Goal: Task Accomplishment & Management: Use online tool/utility

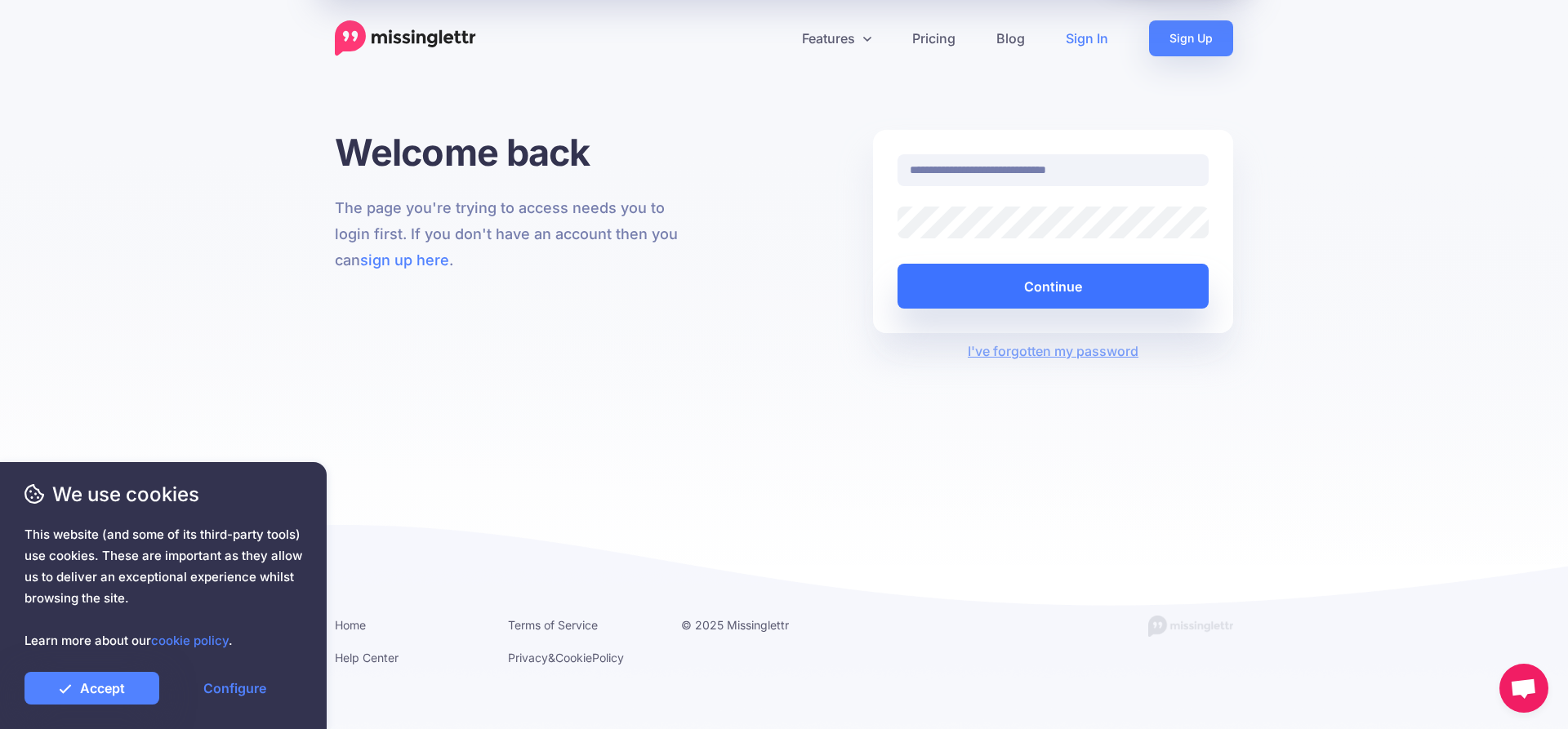
click at [951, 285] on button "Continue" at bounding box center [1053, 286] width 311 height 45
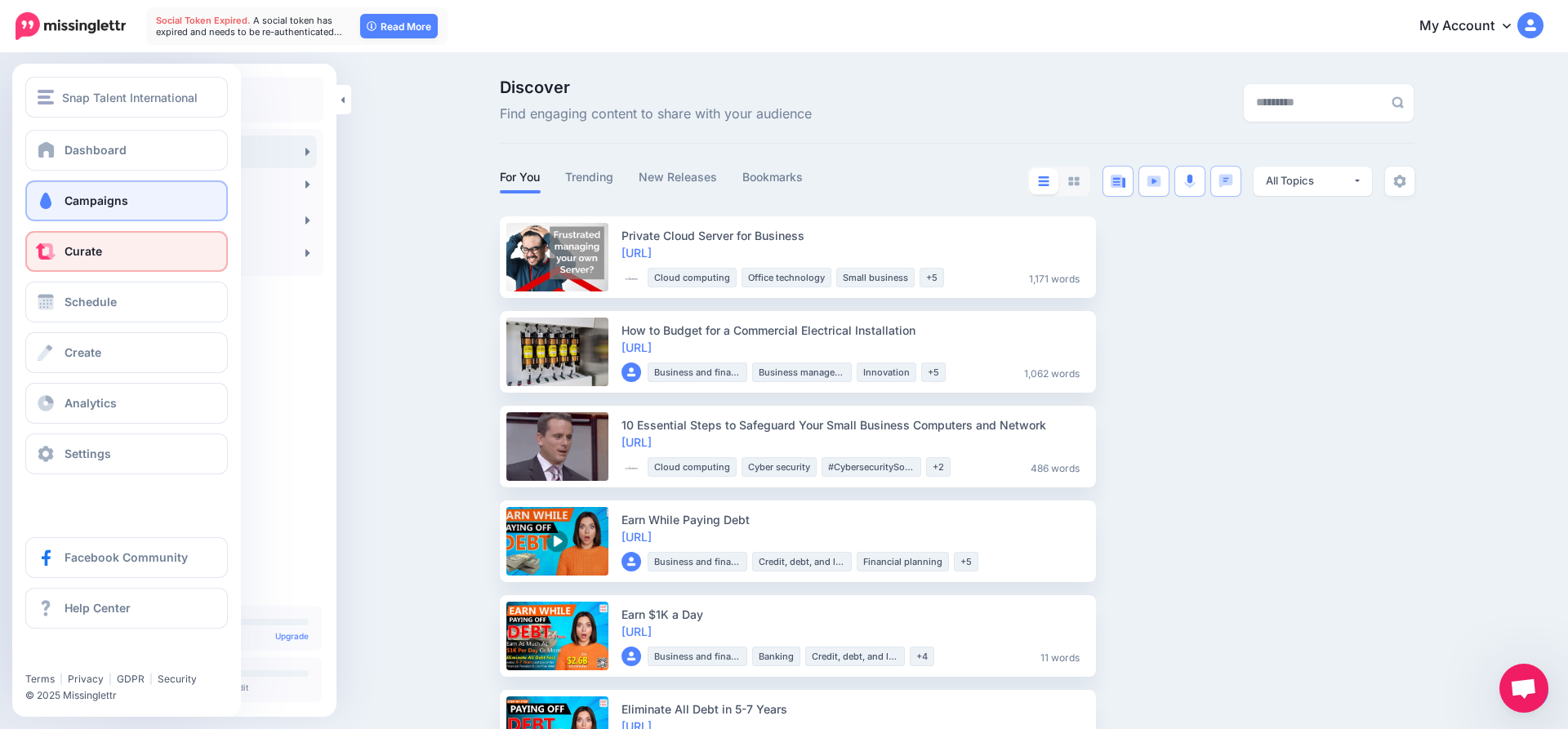
click at [52, 198] on span at bounding box center [45, 200] width 21 height 16
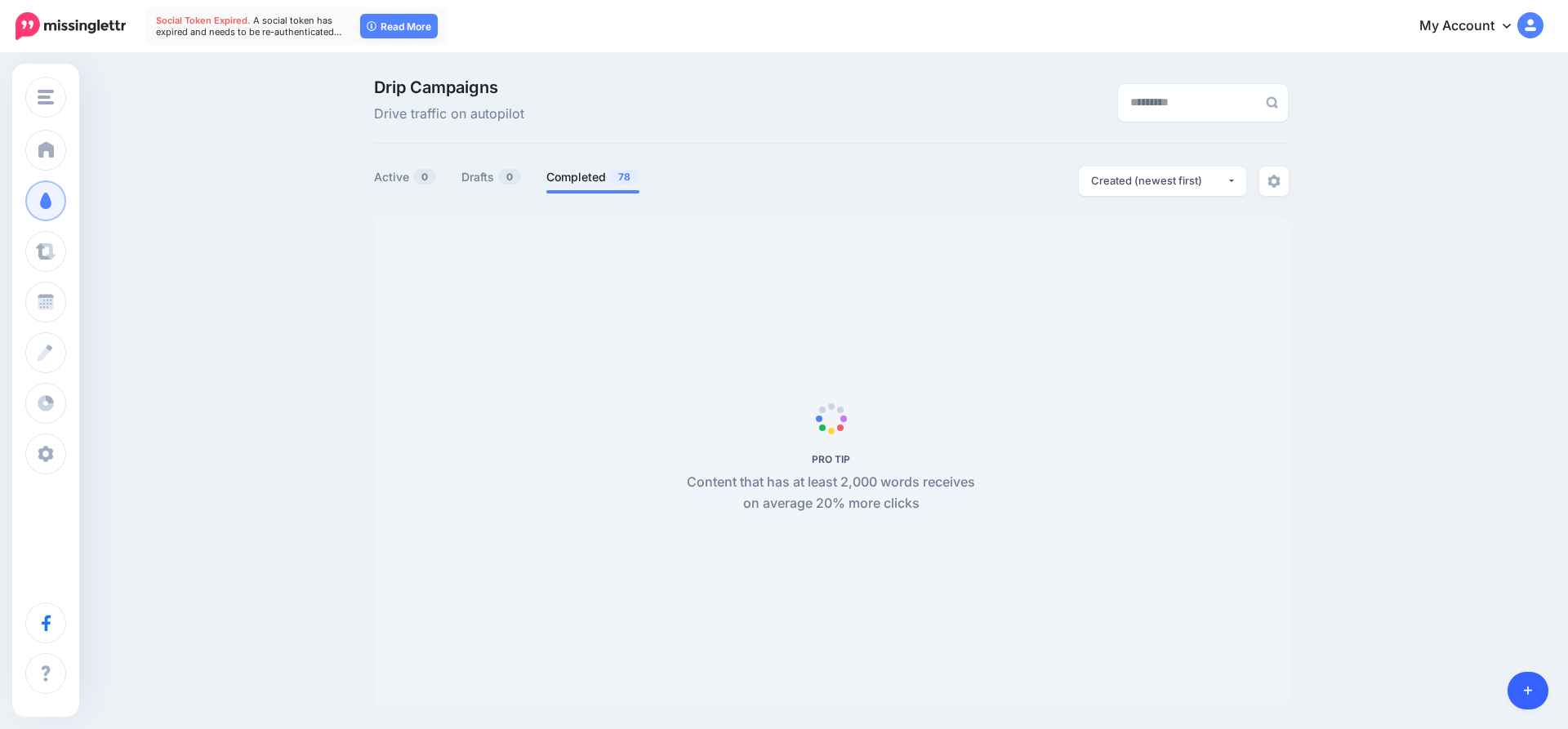
click at [1525, 698] on link at bounding box center [1528, 691] width 42 height 37
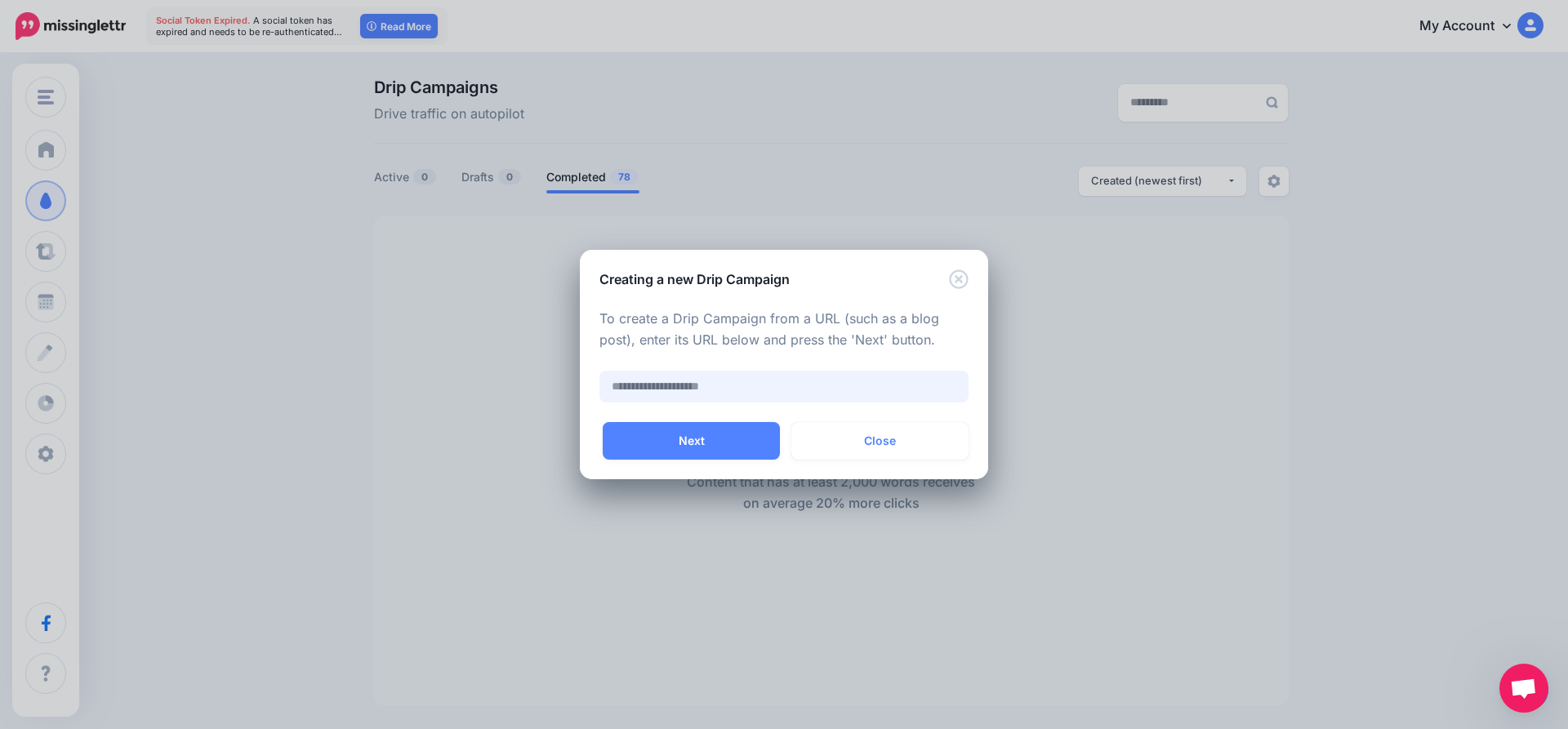
paste input "**********"
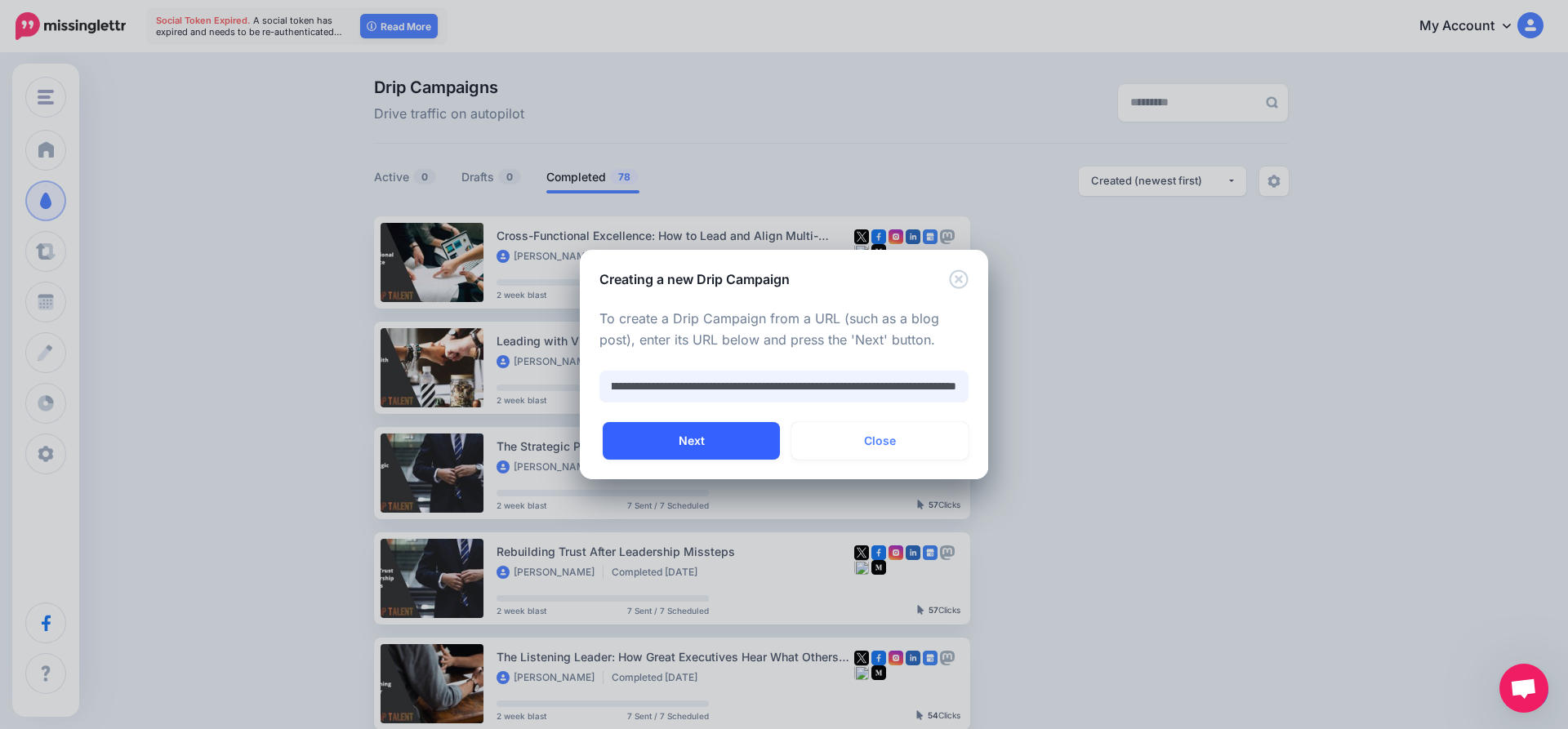
type input "**********"
click at [718, 435] on button "Next" at bounding box center [692, 441] width 177 height 37
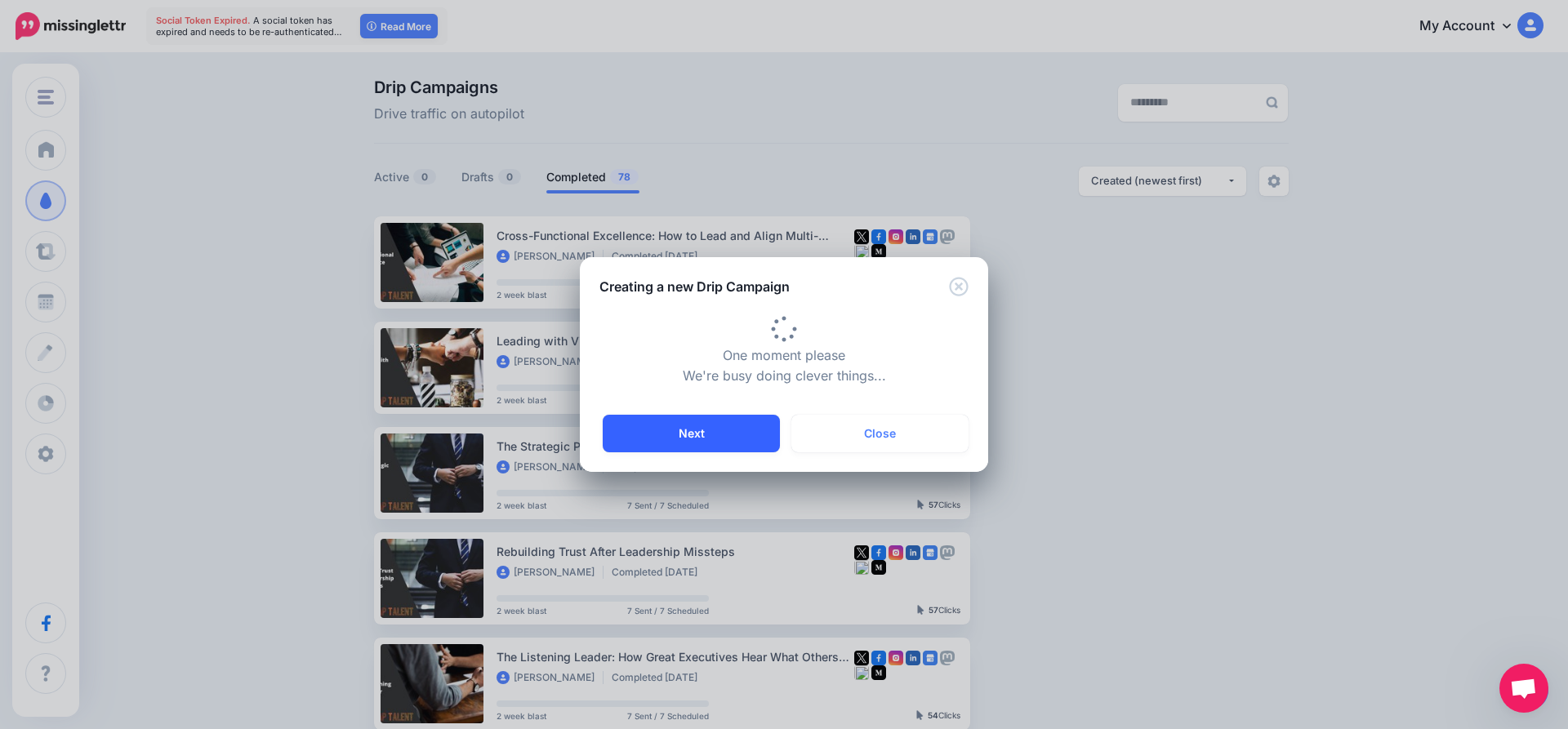
type input "**********"
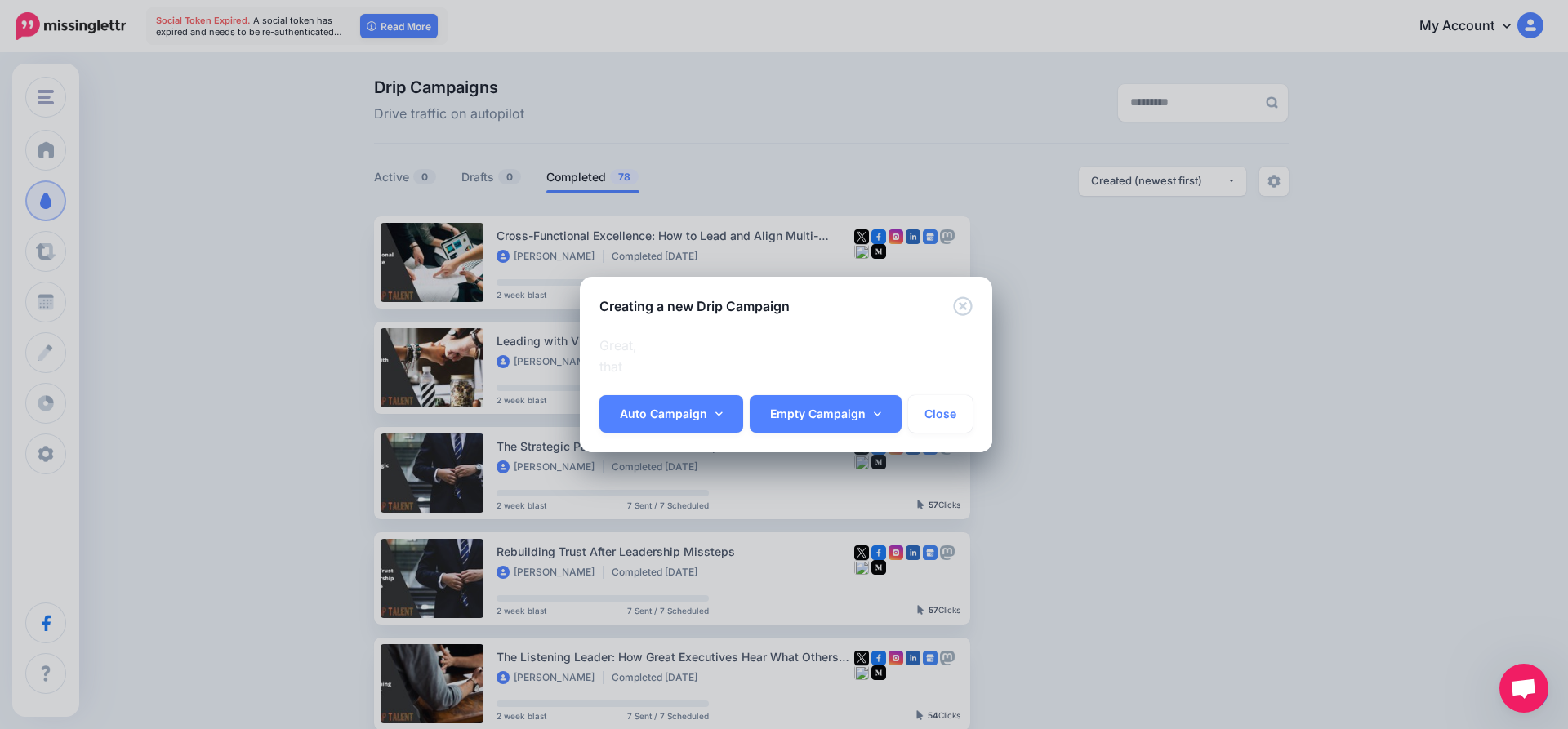
scroll to position [0, 173]
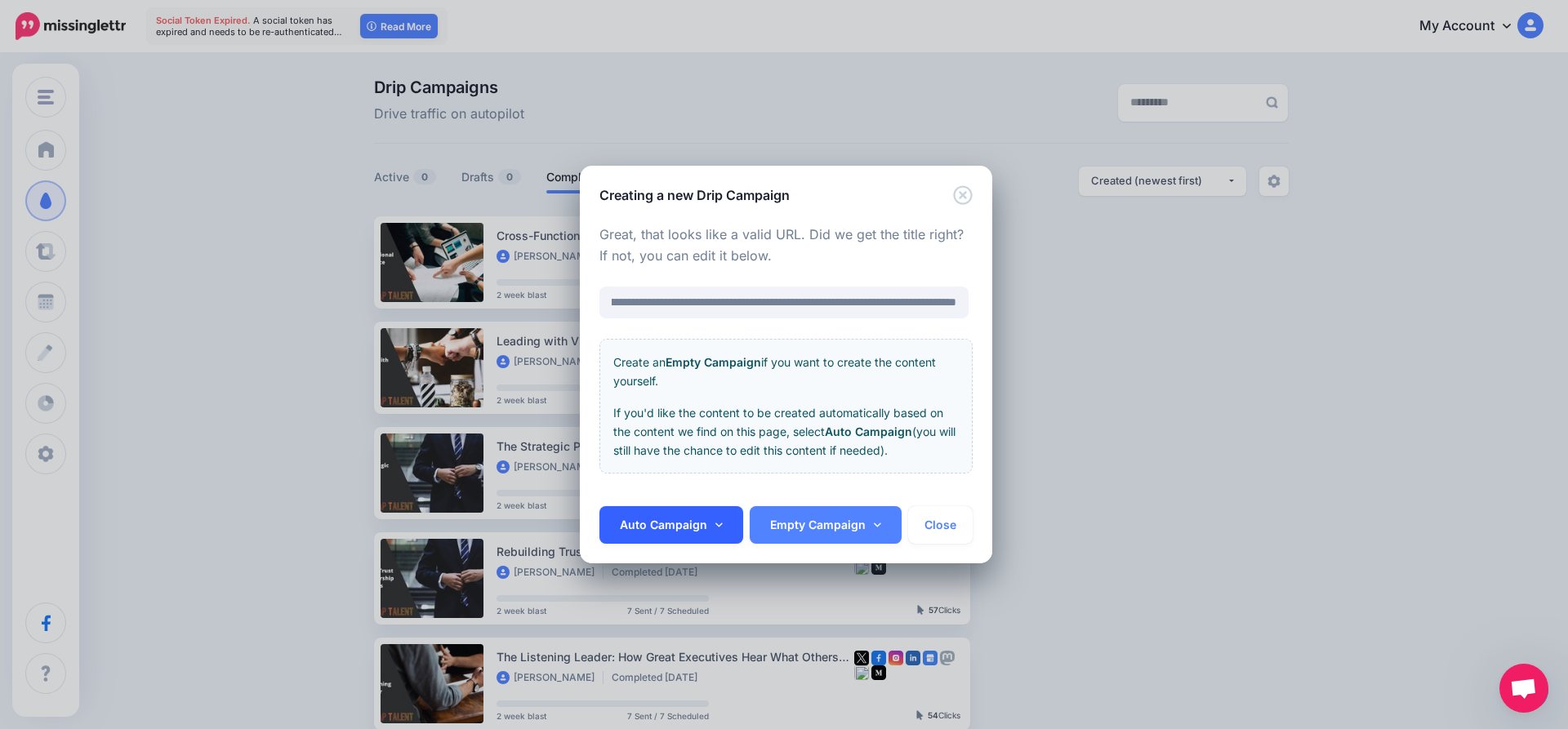
click at [684, 523] on link "Auto Campaign" at bounding box center [671, 525] width 144 height 37
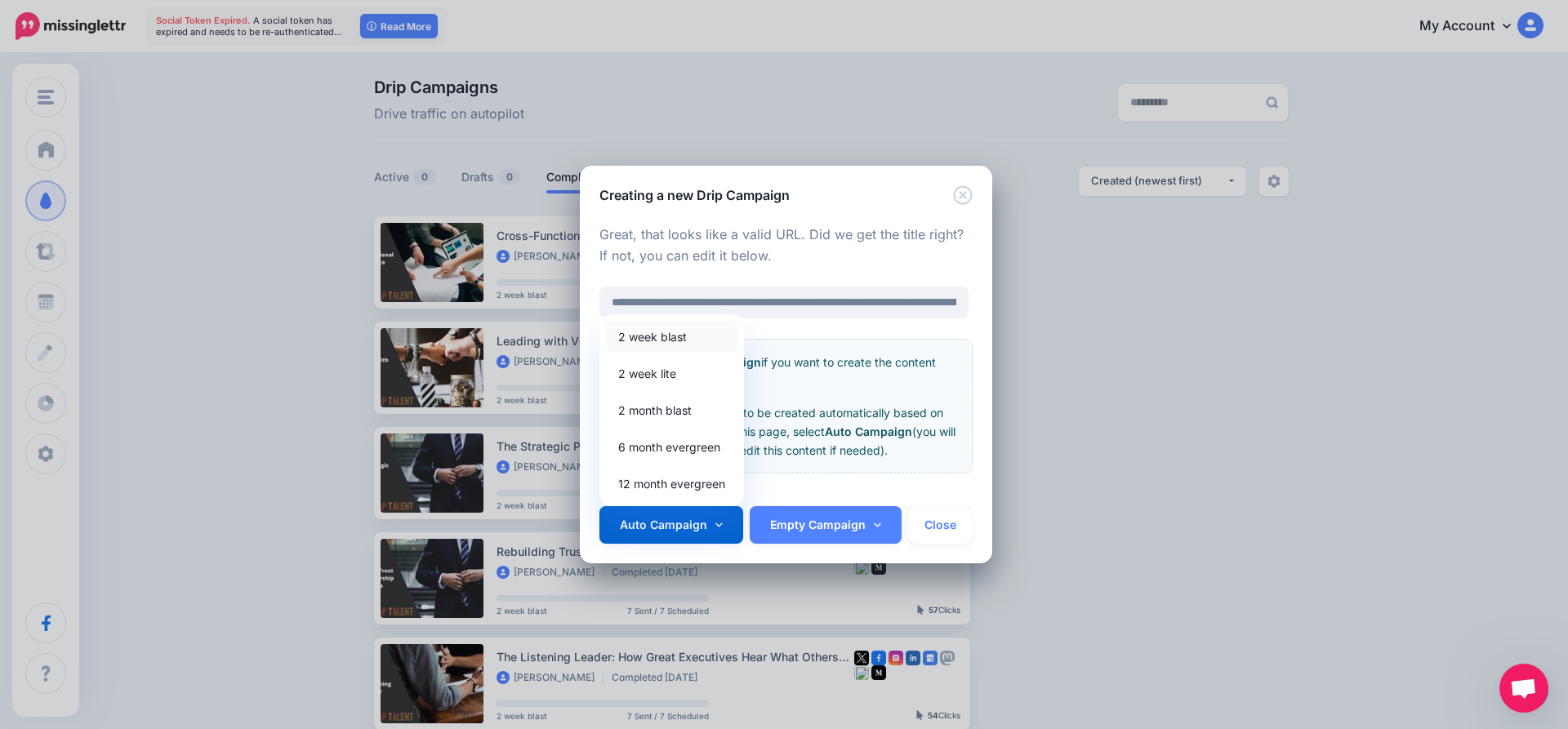
click at [689, 342] on link "2 week blast" at bounding box center [672, 336] width 131 height 32
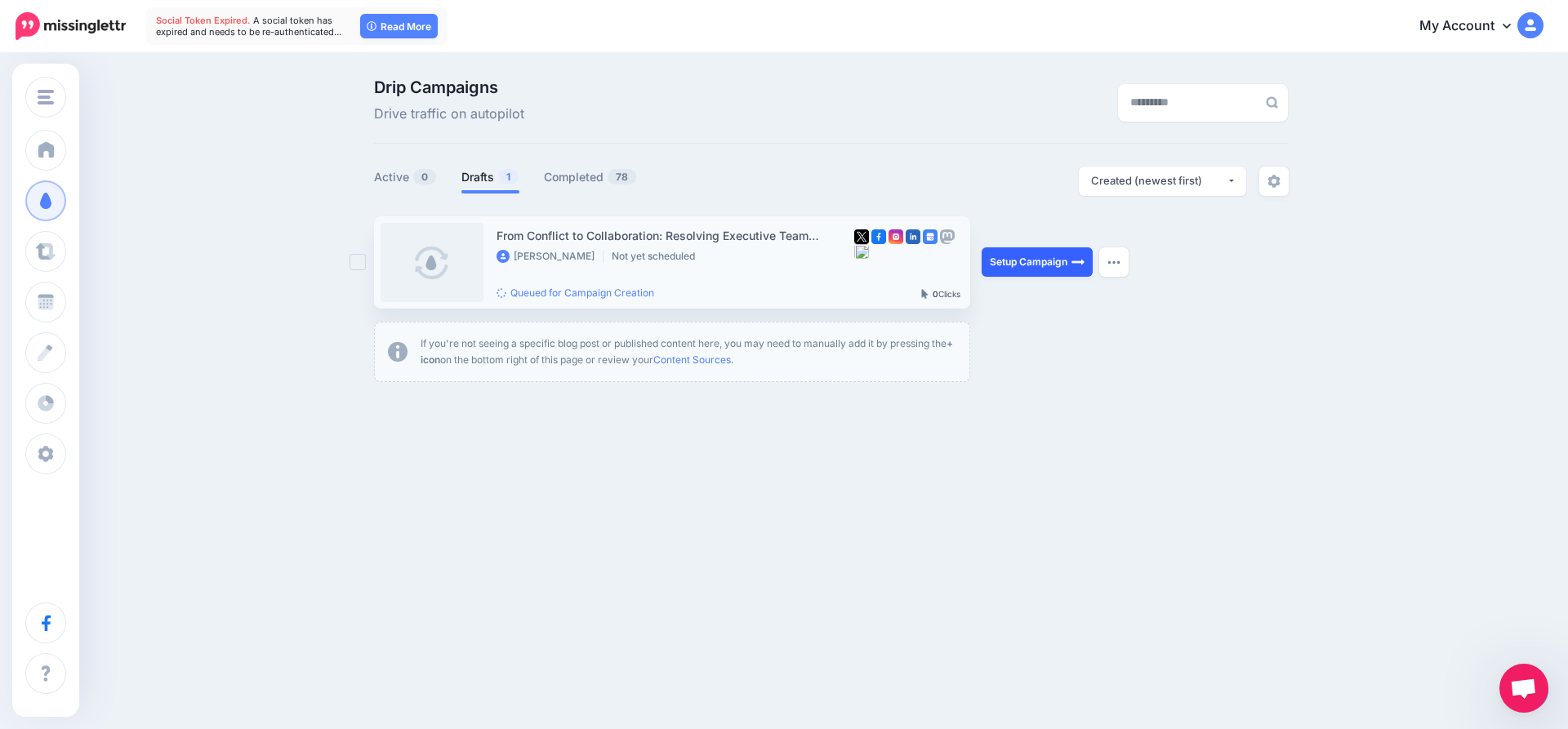
click at [1004, 267] on link "Setup Campaign" at bounding box center [1037, 262] width 111 height 30
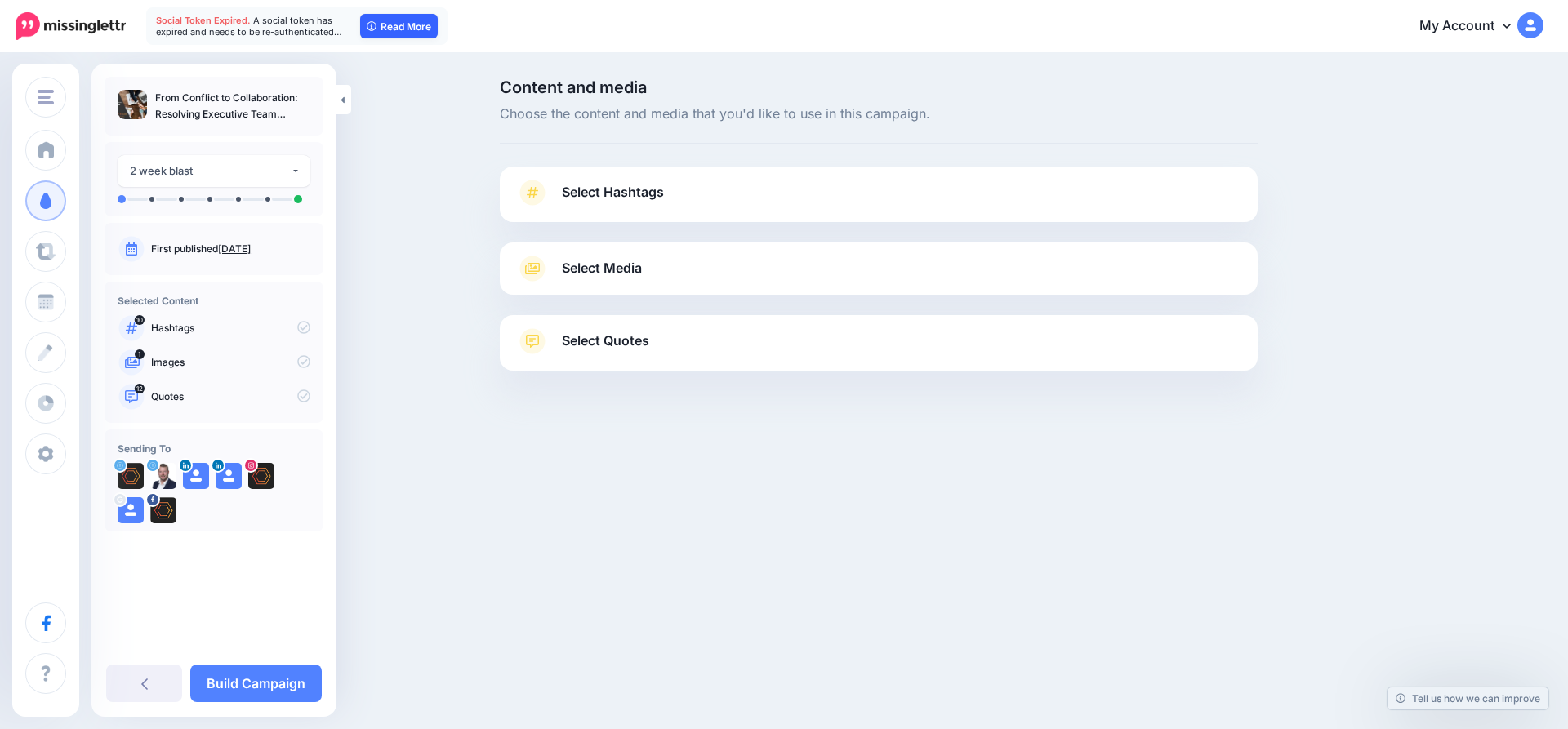
click at [407, 28] on link "Read More" at bounding box center [399, 26] width 78 height 25
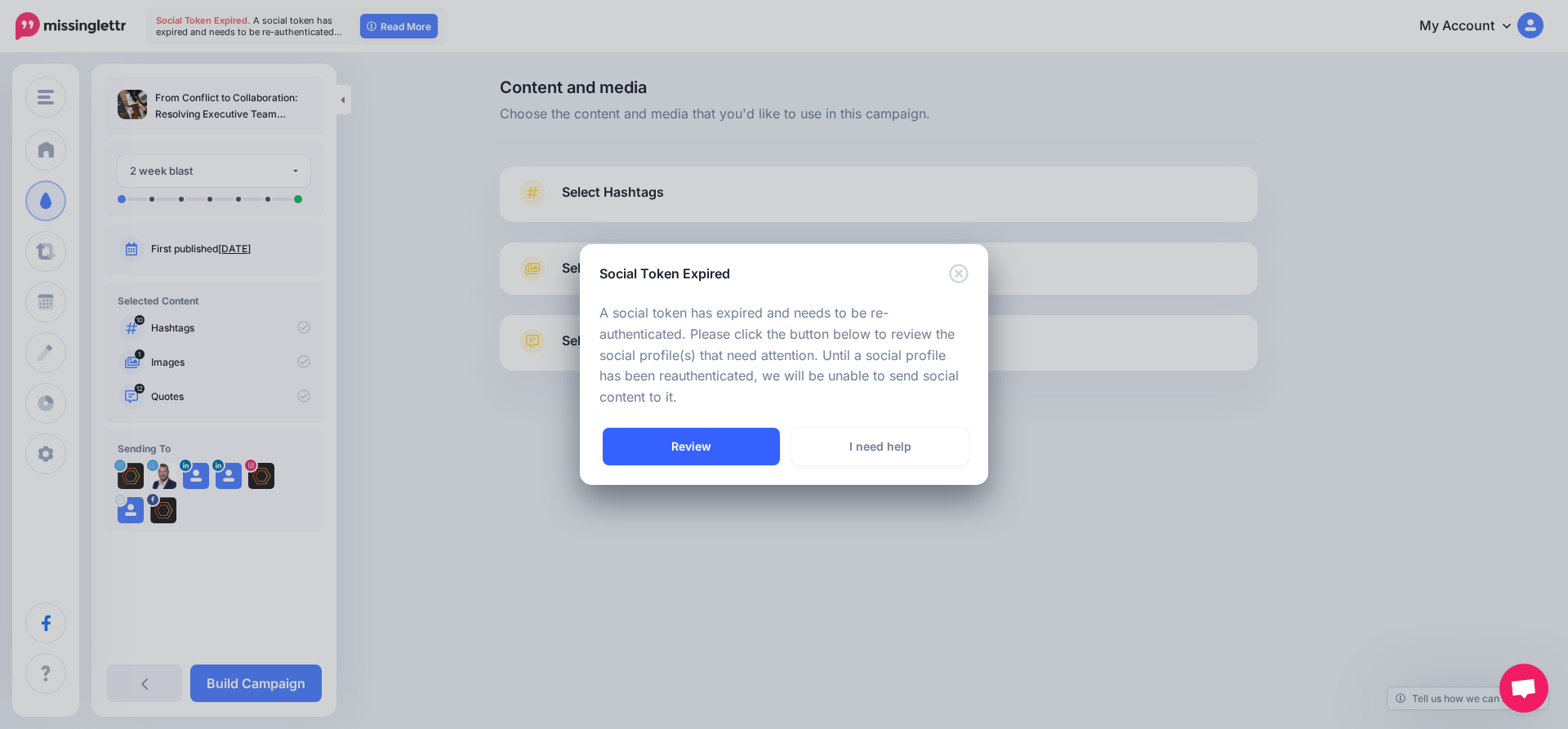
click at [724, 448] on link "Review" at bounding box center [692, 446] width 177 height 37
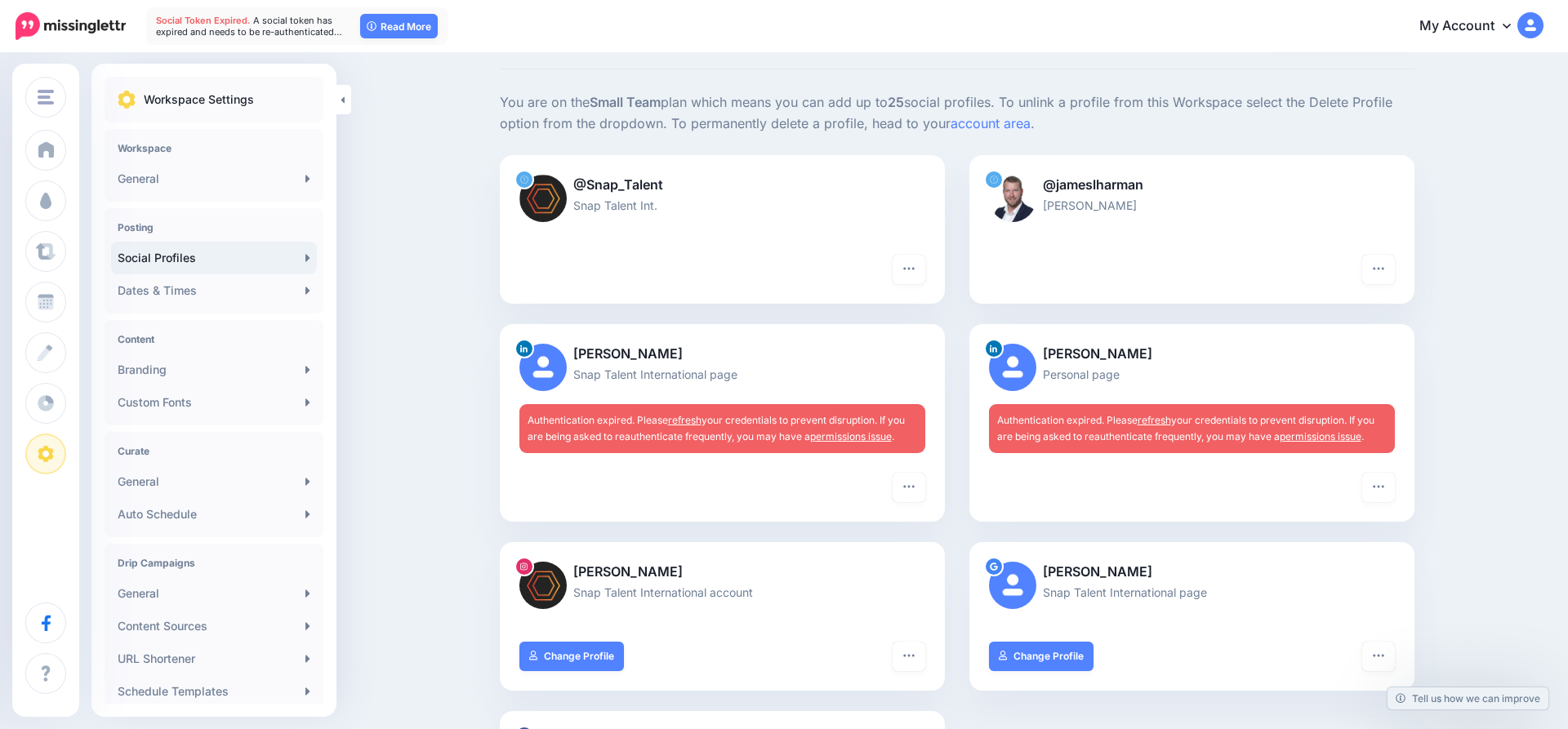
scroll to position [78, 0]
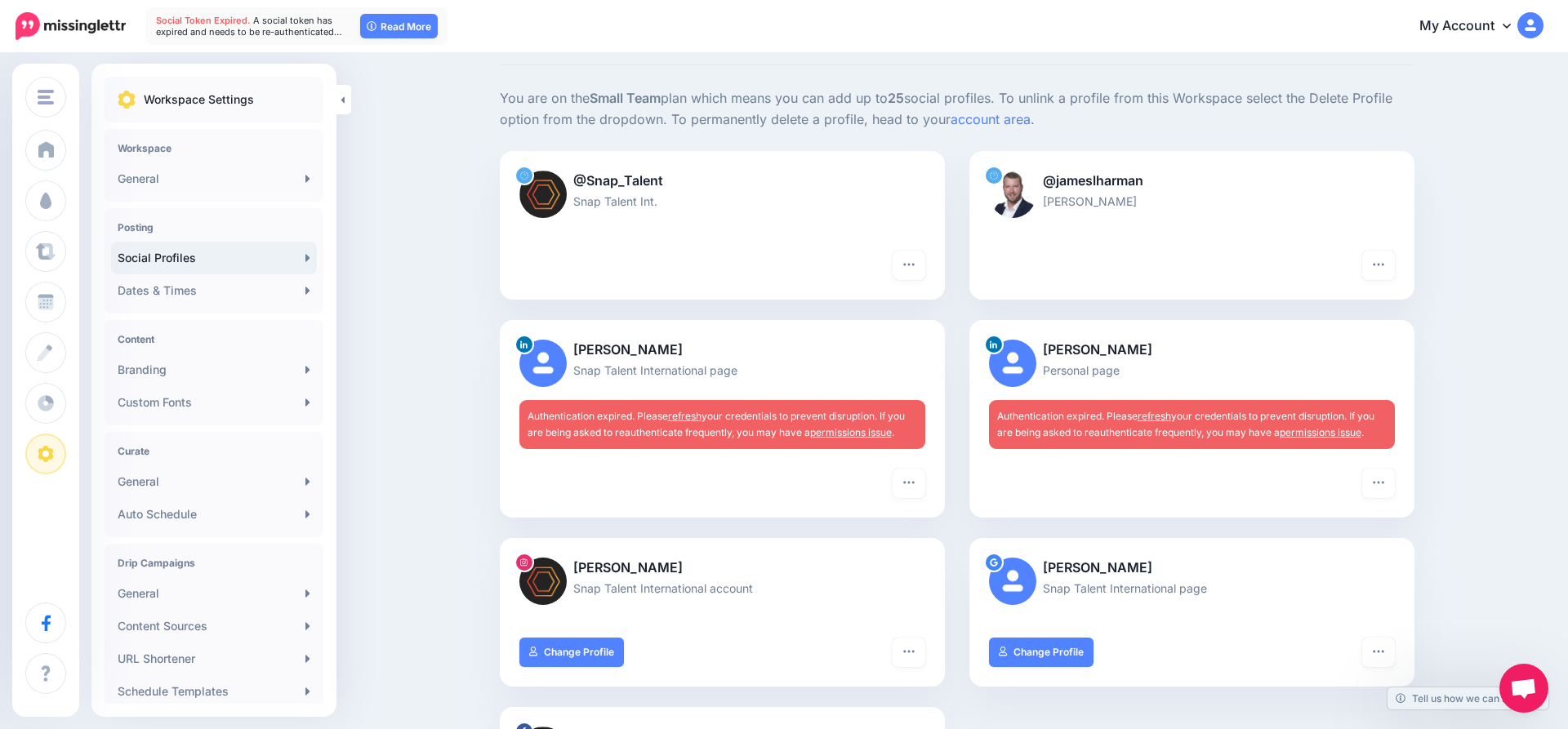
click at [685, 415] on link "refresh" at bounding box center [684, 416] width 33 height 12
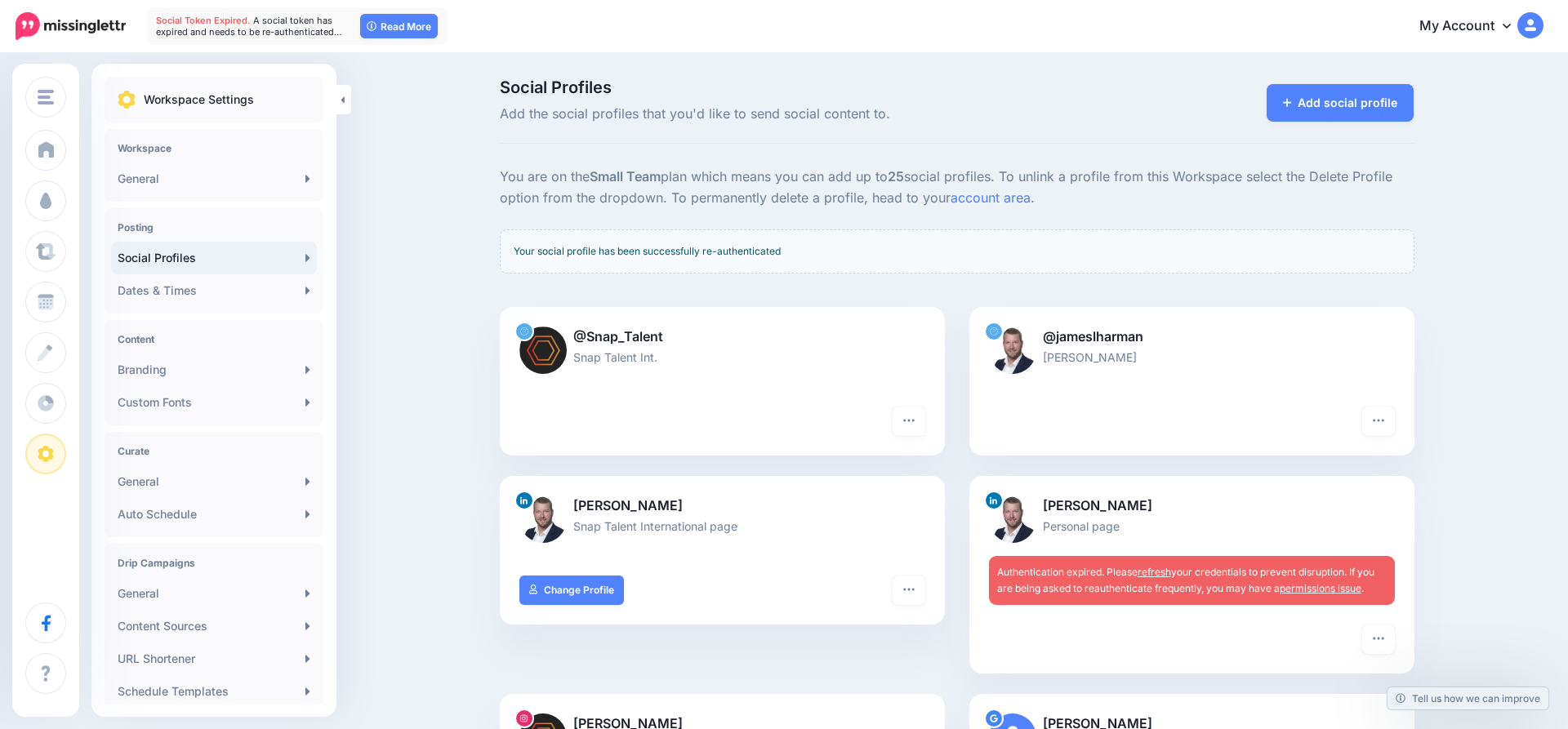
click at [1169, 577] on link "refresh" at bounding box center [1154, 572] width 33 height 12
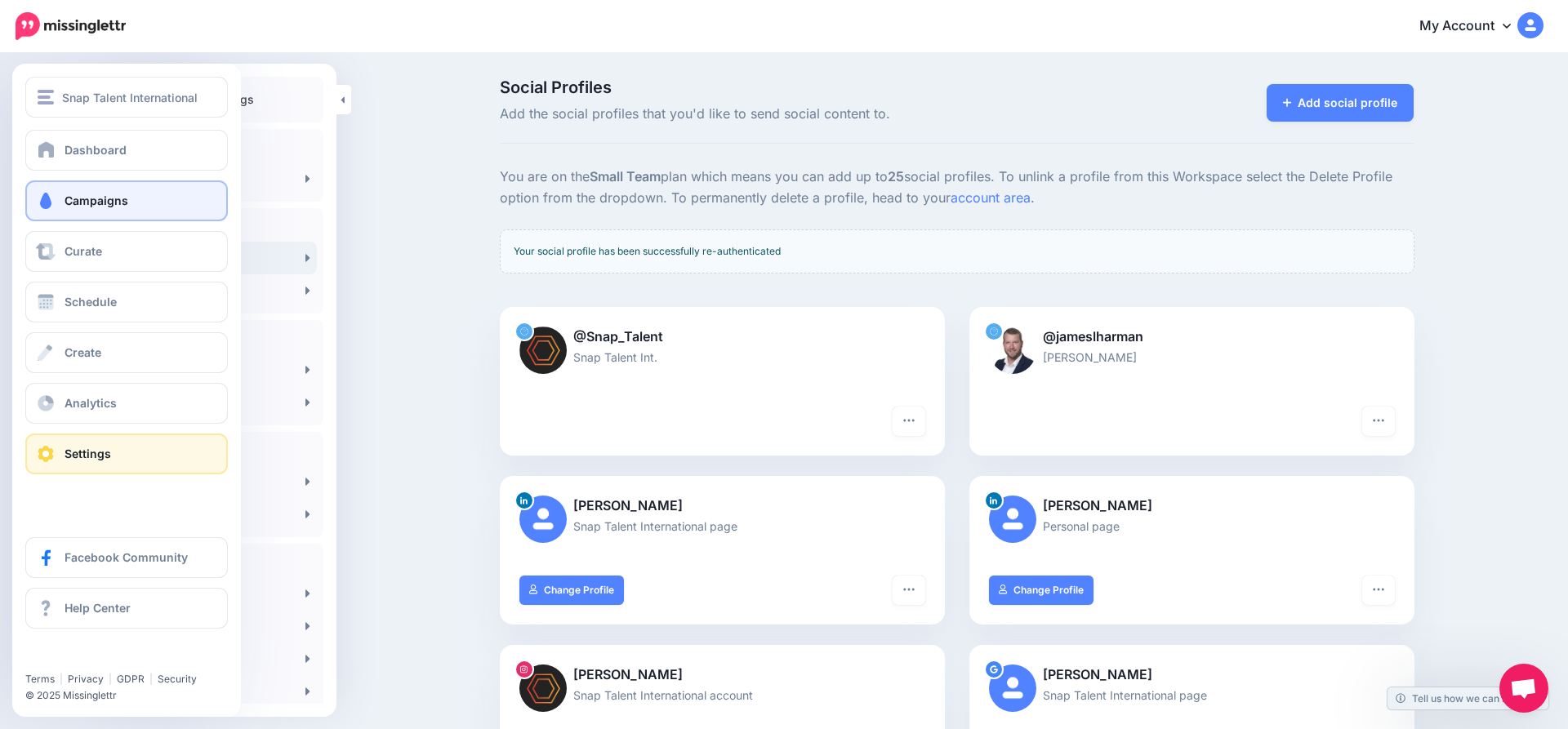
click at [50, 202] on span at bounding box center [45, 200] width 21 height 16
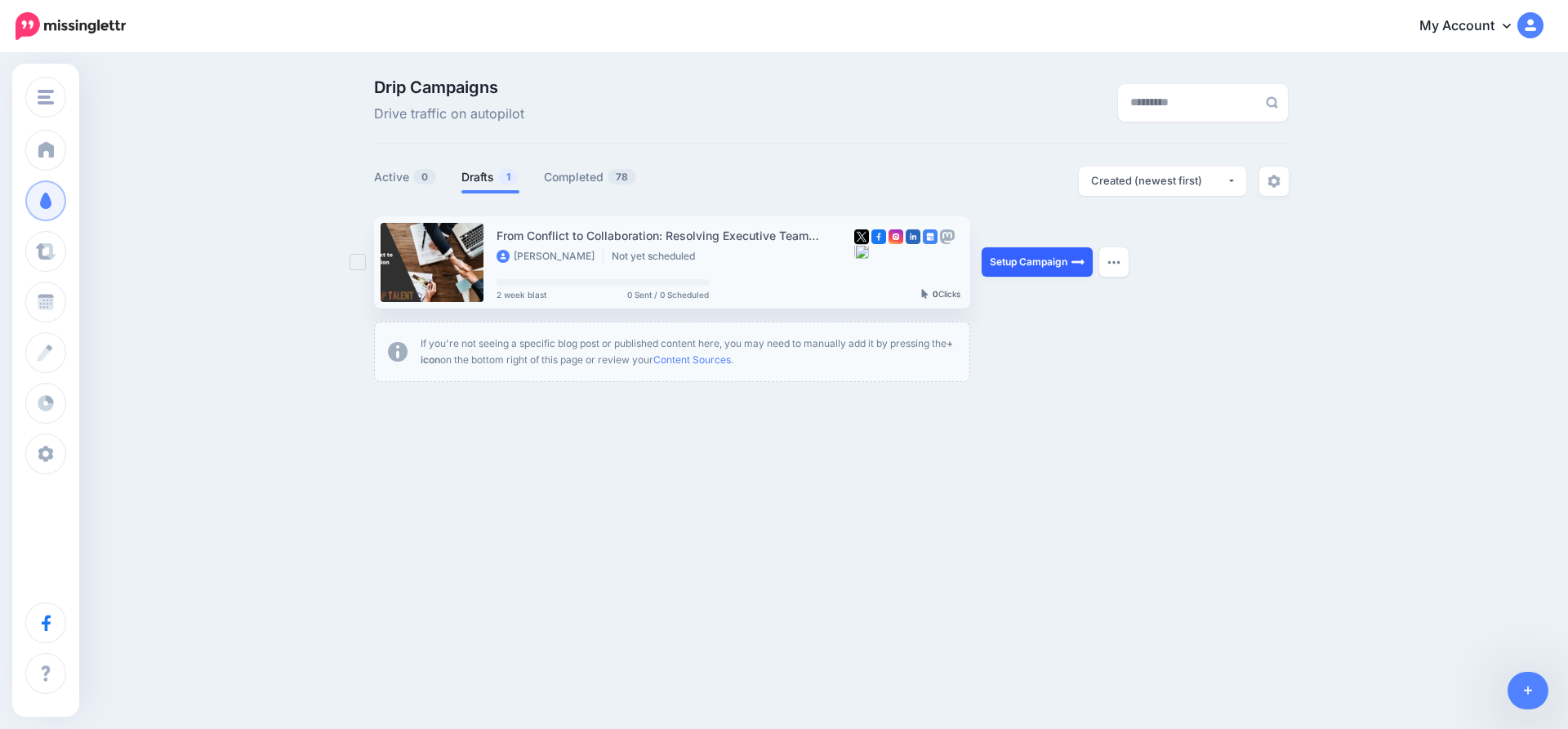
click at [1007, 261] on link "Setup Campaign" at bounding box center [1037, 262] width 111 height 30
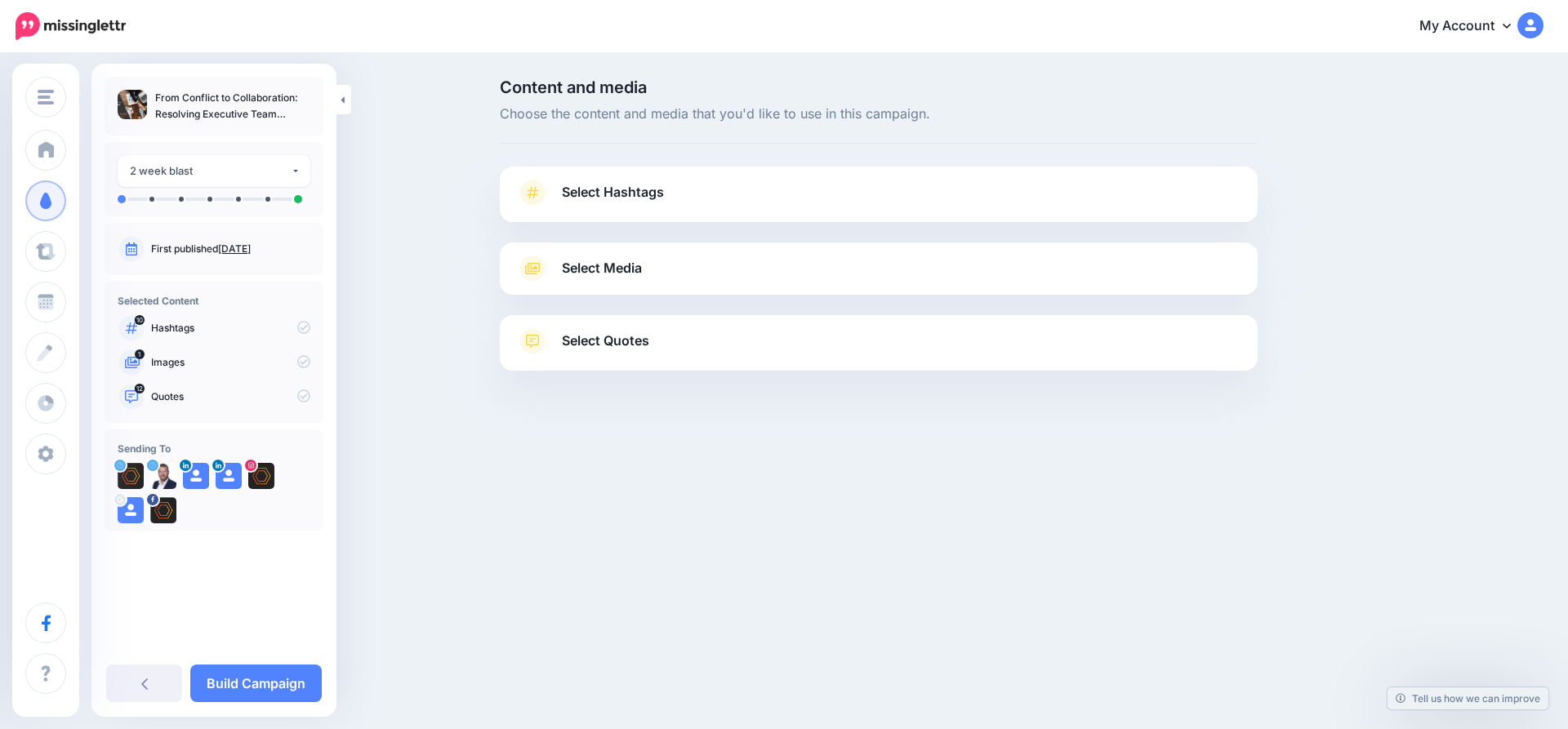
click at [942, 197] on link "Select Hashtags" at bounding box center [879, 201] width 726 height 43
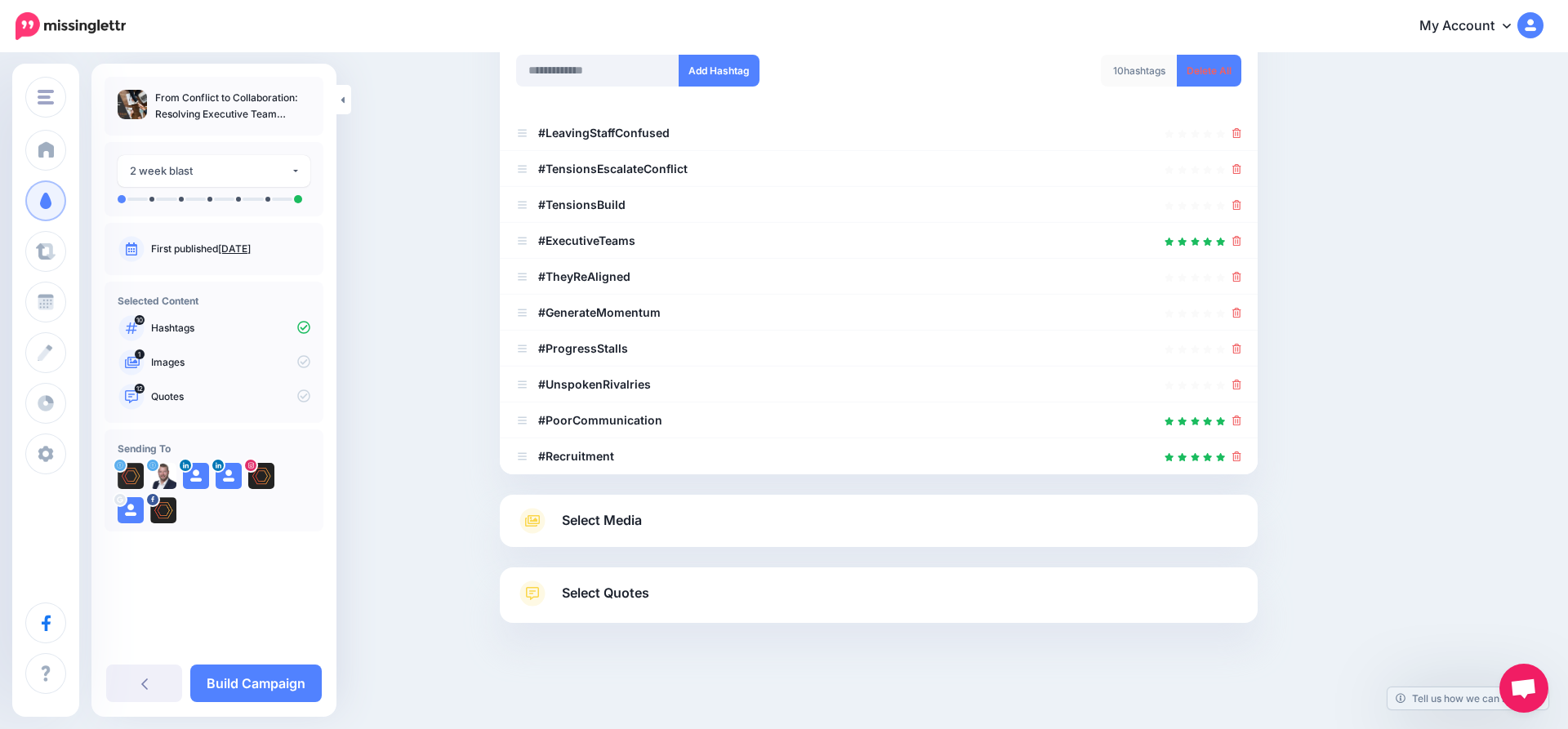
click at [813, 509] on link "Select Media" at bounding box center [879, 520] width 726 height 26
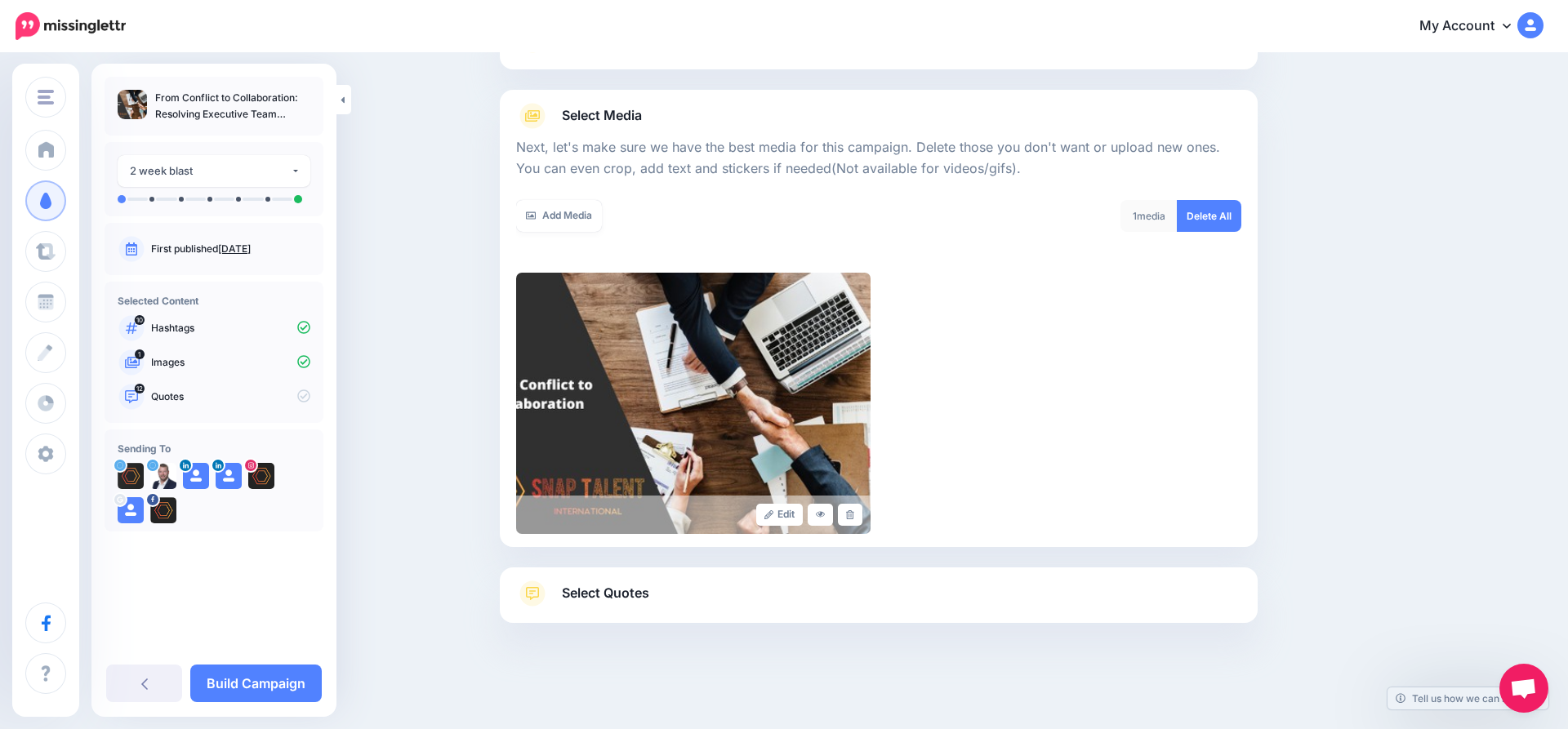
scroll to position [152, 0]
click at [783, 604] on link "Select Quotes" at bounding box center [879, 602] width 726 height 43
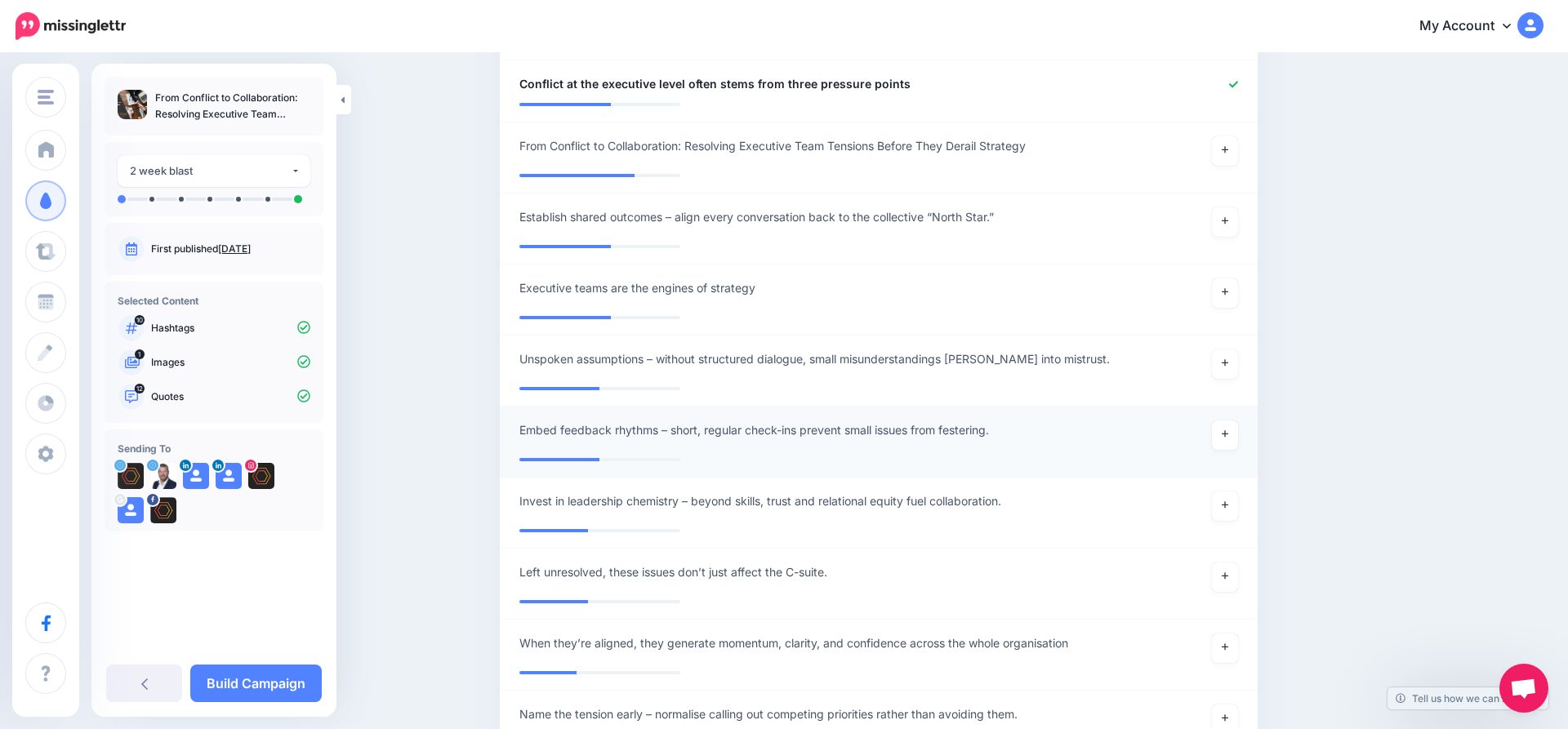
scroll to position [2297, 0]
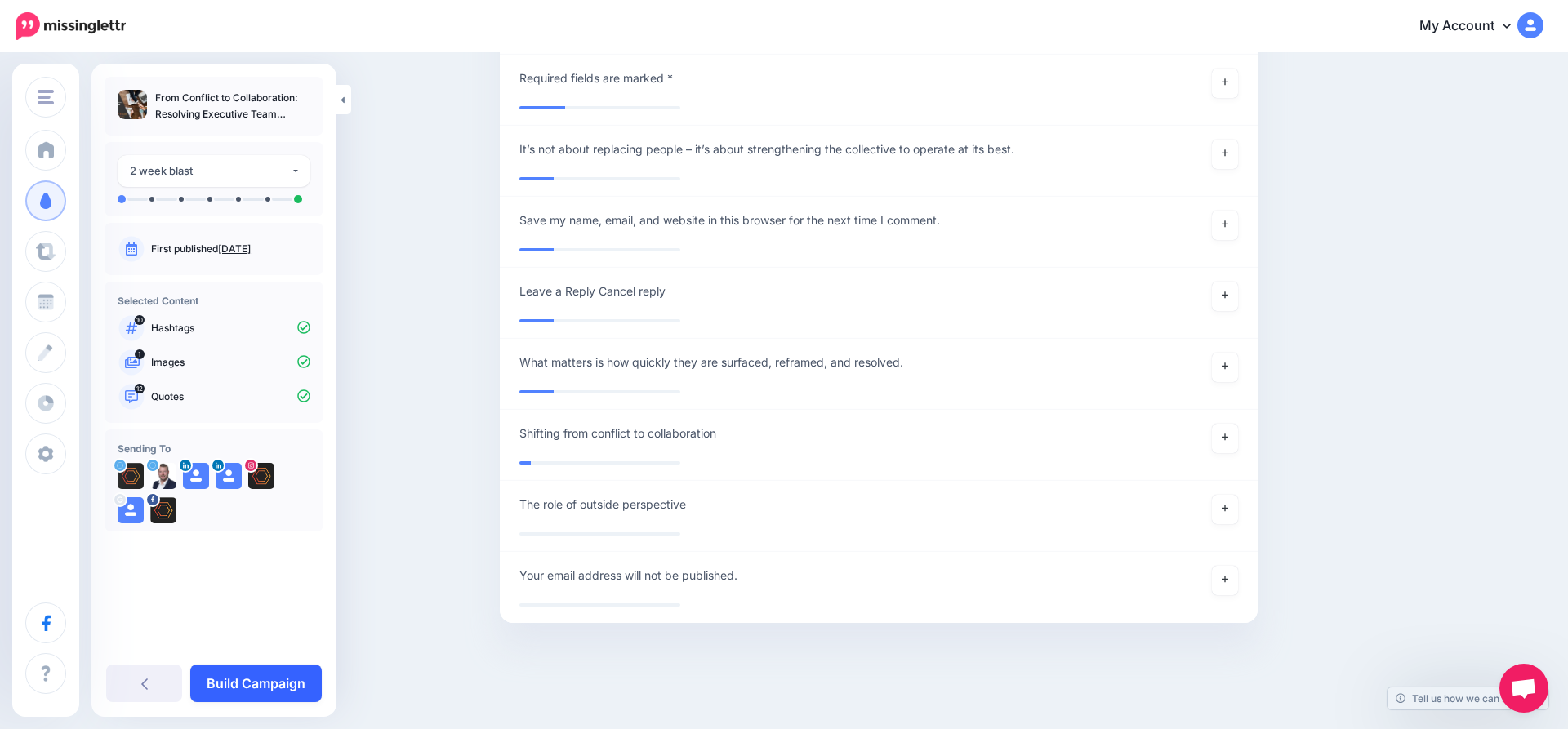
click at [262, 681] on link "Build Campaign" at bounding box center [256, 684] width 131 height 37
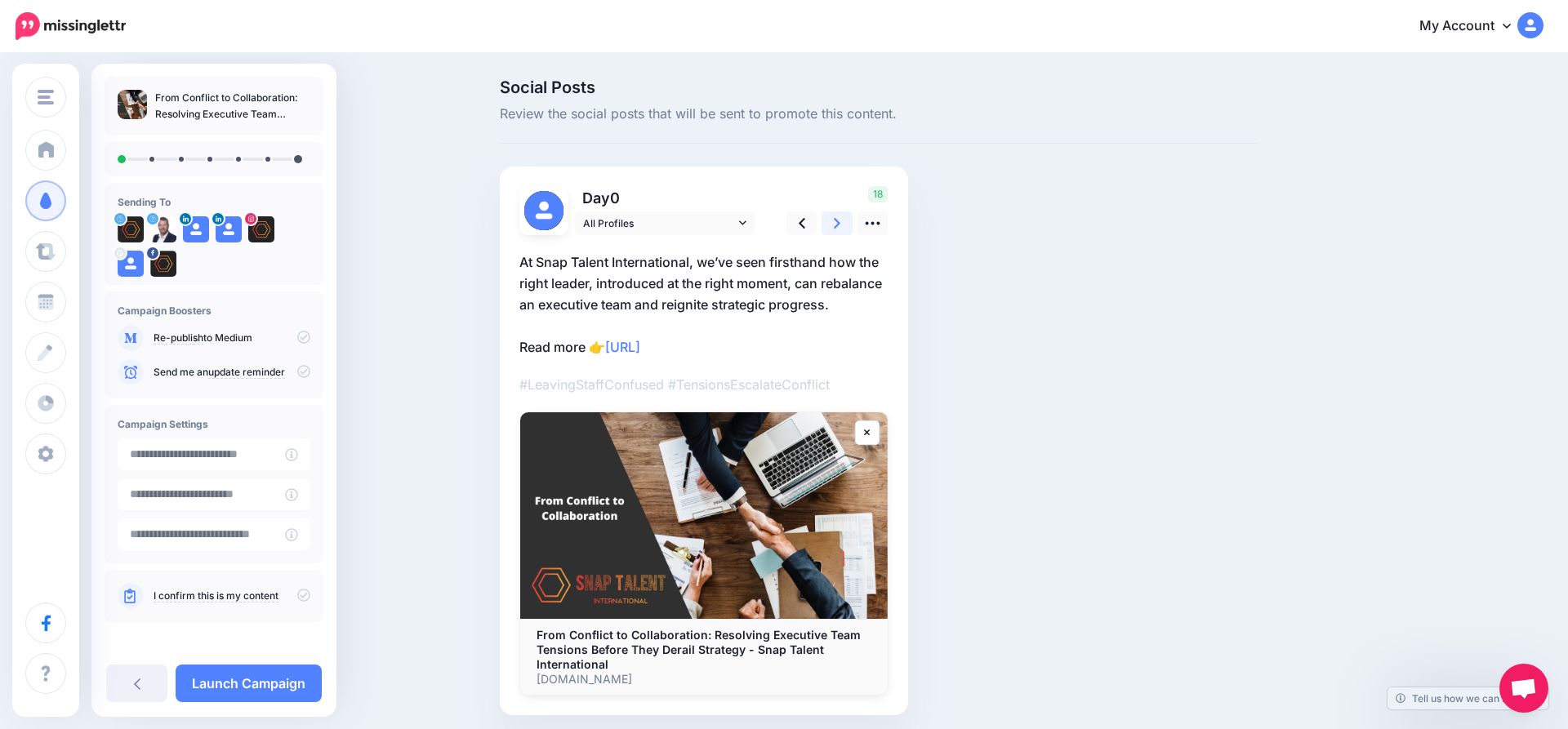
click at [841, 222] on link at bounding box center [837, 223] width 31 height 24
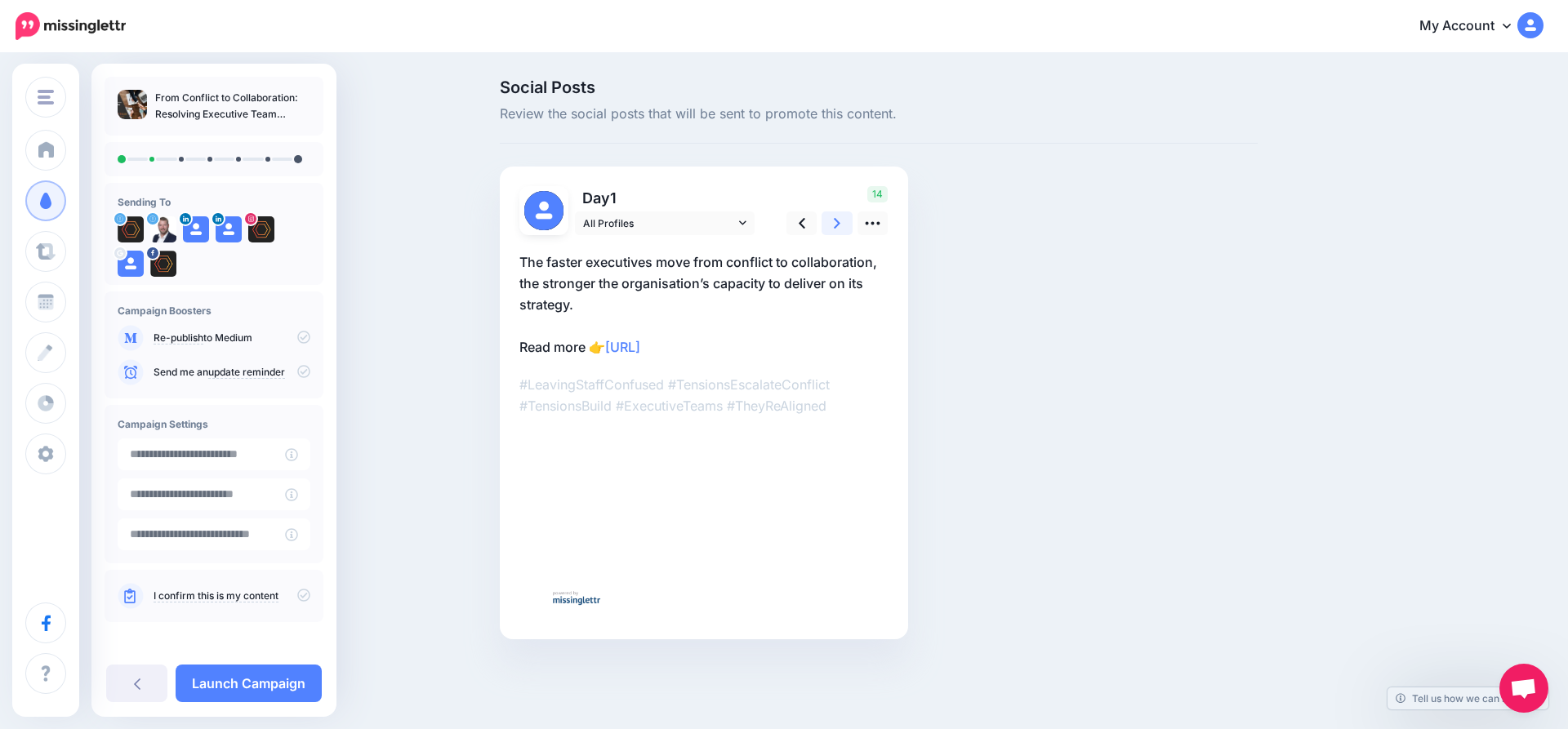
click at [841, 222] on link at bounding box center [837, 223] width 31 height 24
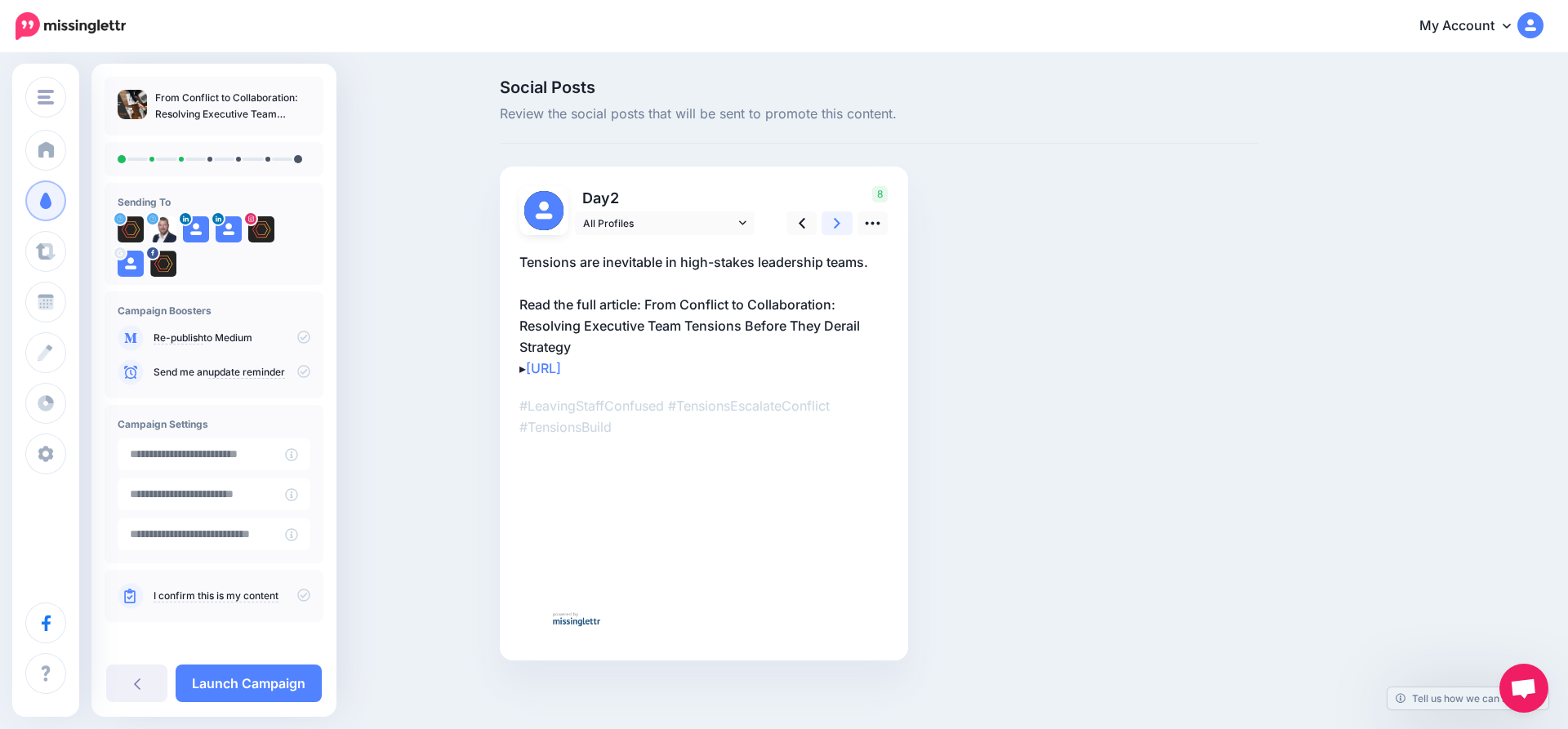
click at [841, 222] on link at bounding box center [837, 223] width 31 height 24
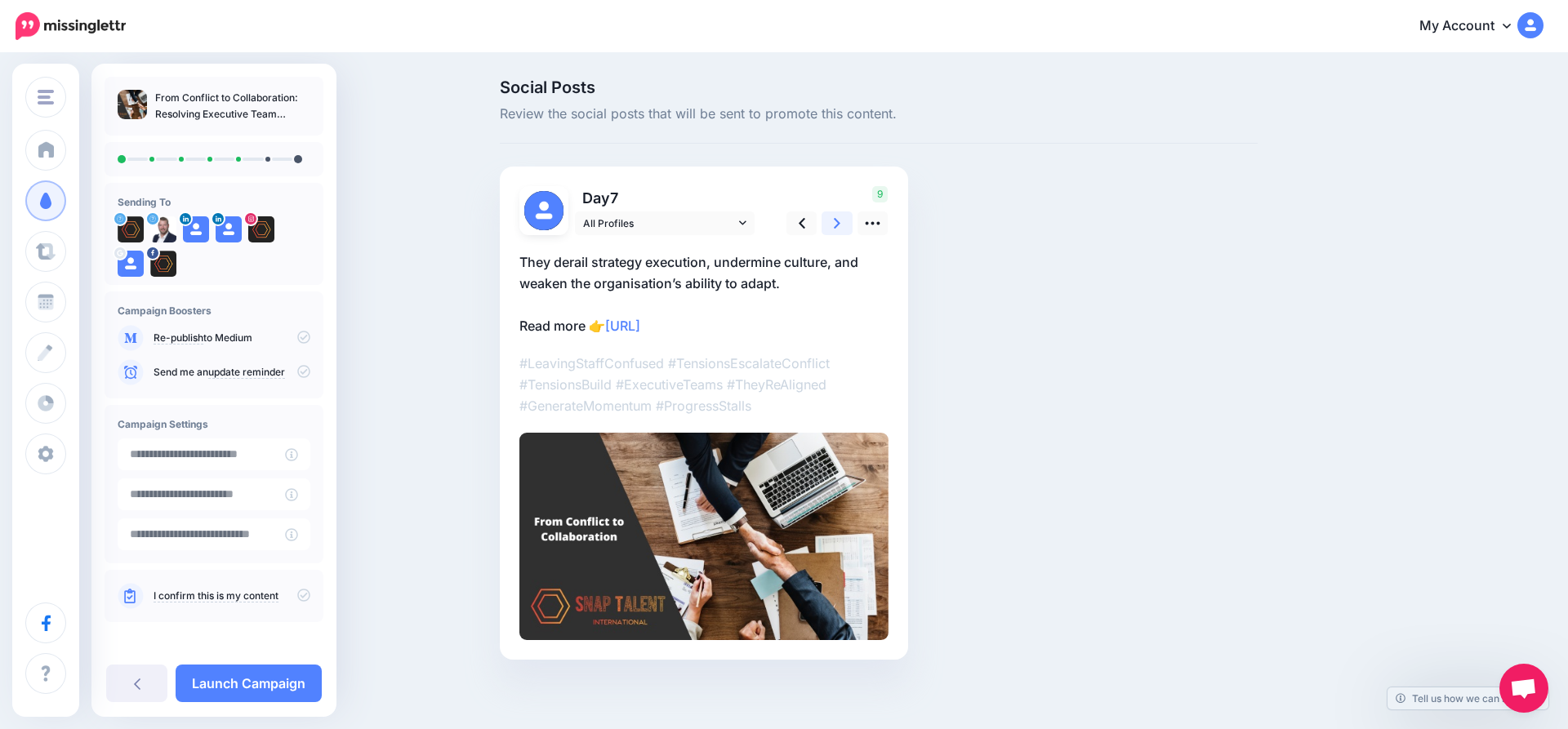
click at [841, 222] on link at bounding box center [837, 223] width 31 height 24
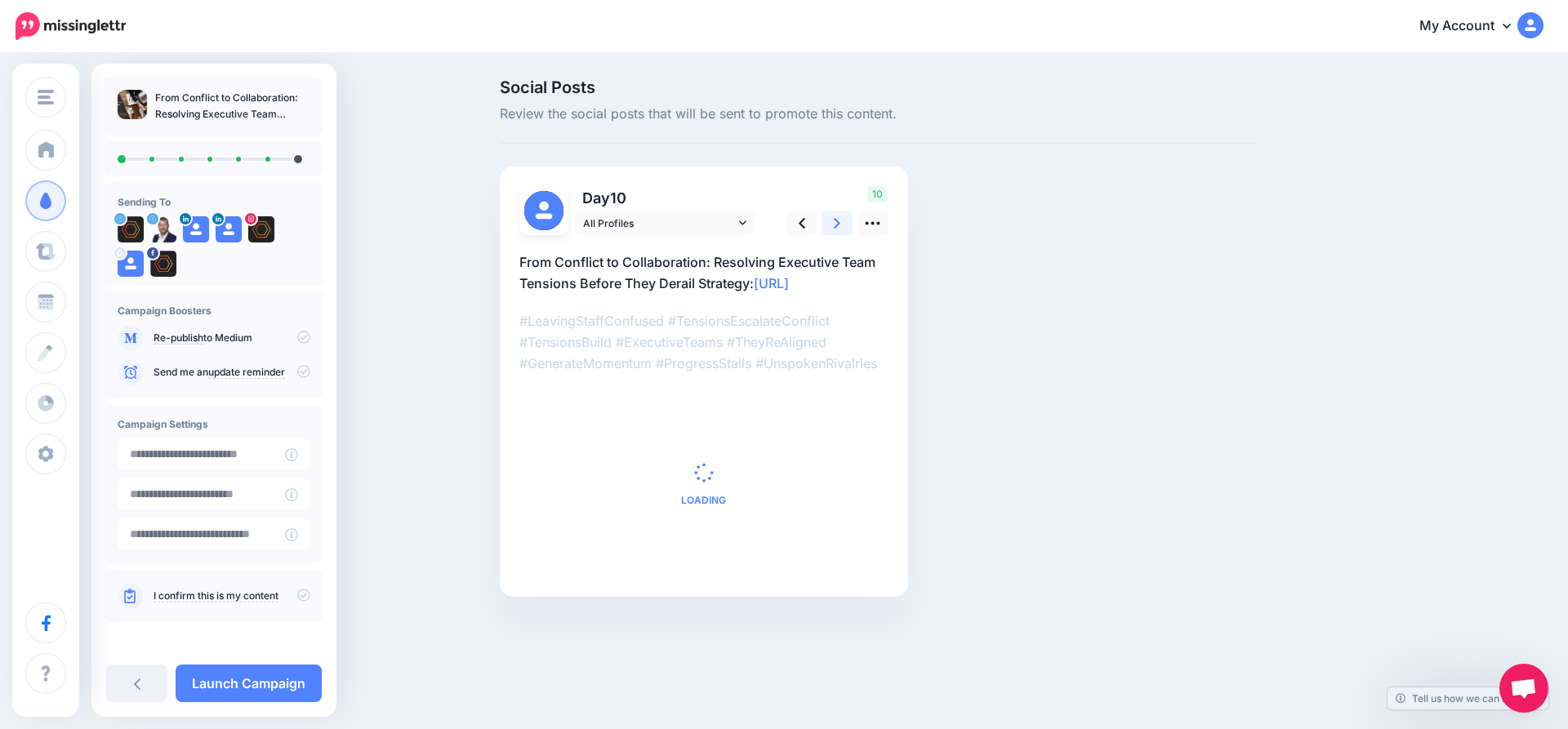
click at [841, 222] on link at bounding box center [837, 223] width 31 height 24
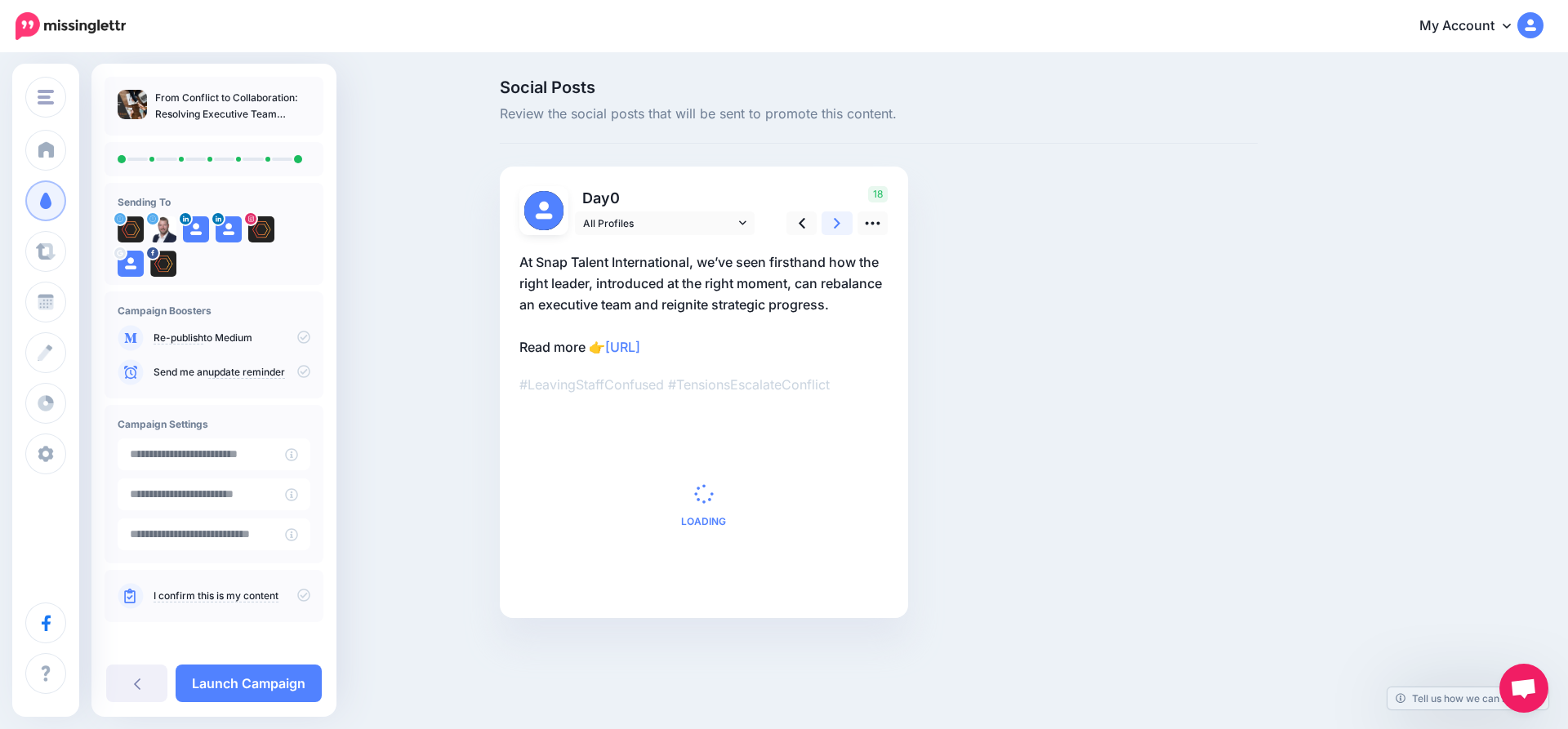
click at [841, 222] on link at bounding box center [837, 223] width 31 height 24
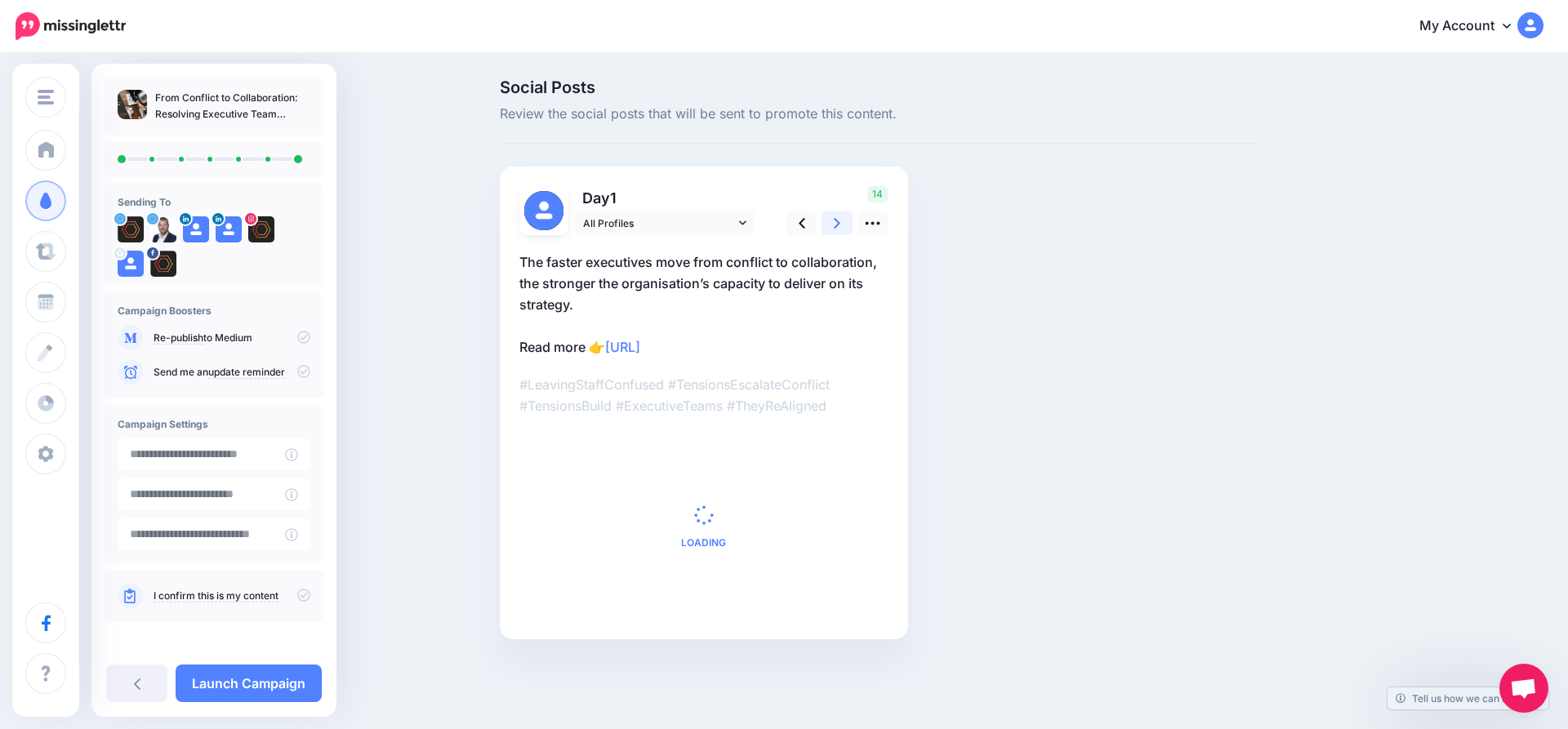
click at [841, 222] on link at bounding box center [837, 223] width 31 height 24
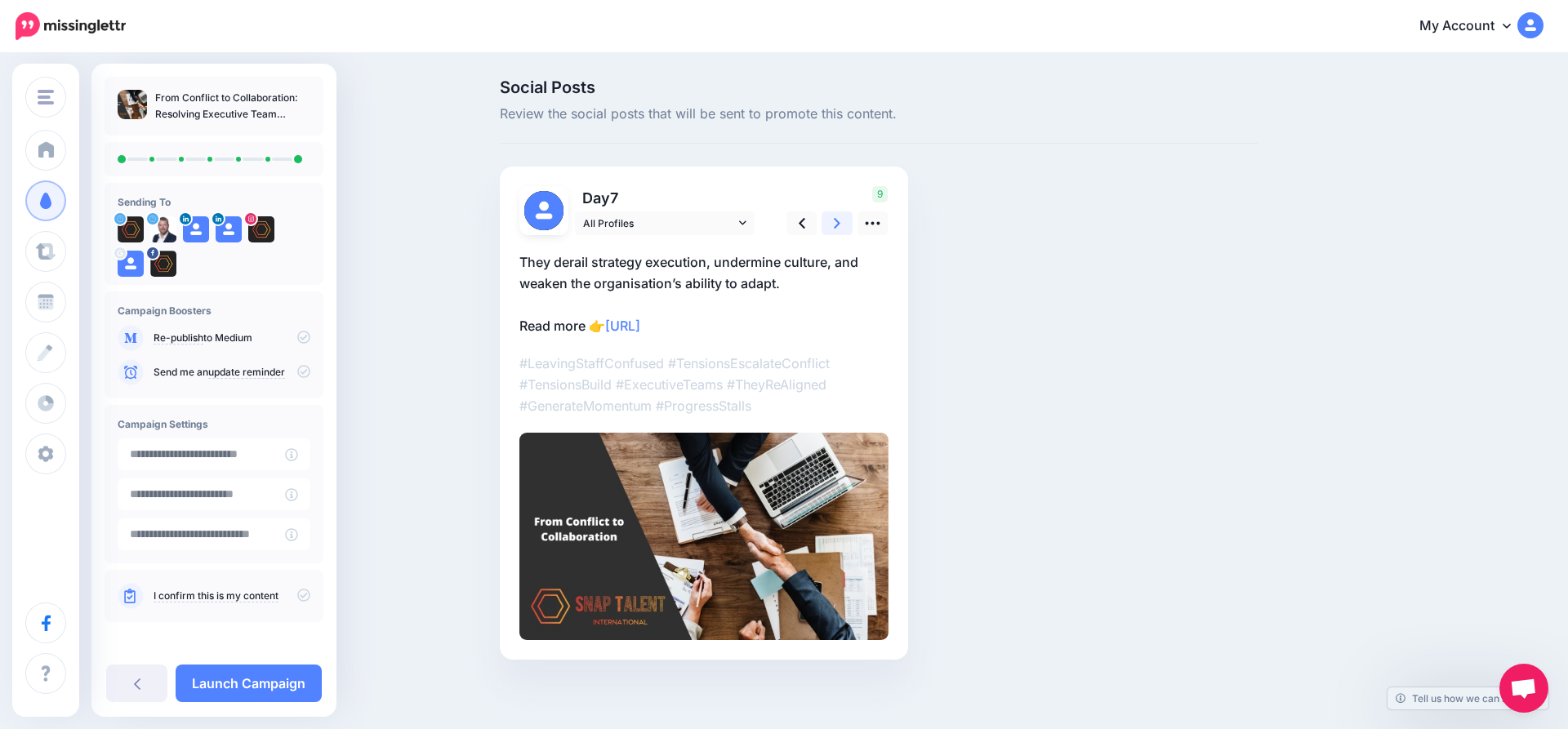
click at [841, 222] on link at bounding box center [837, 223] width 31 height 24
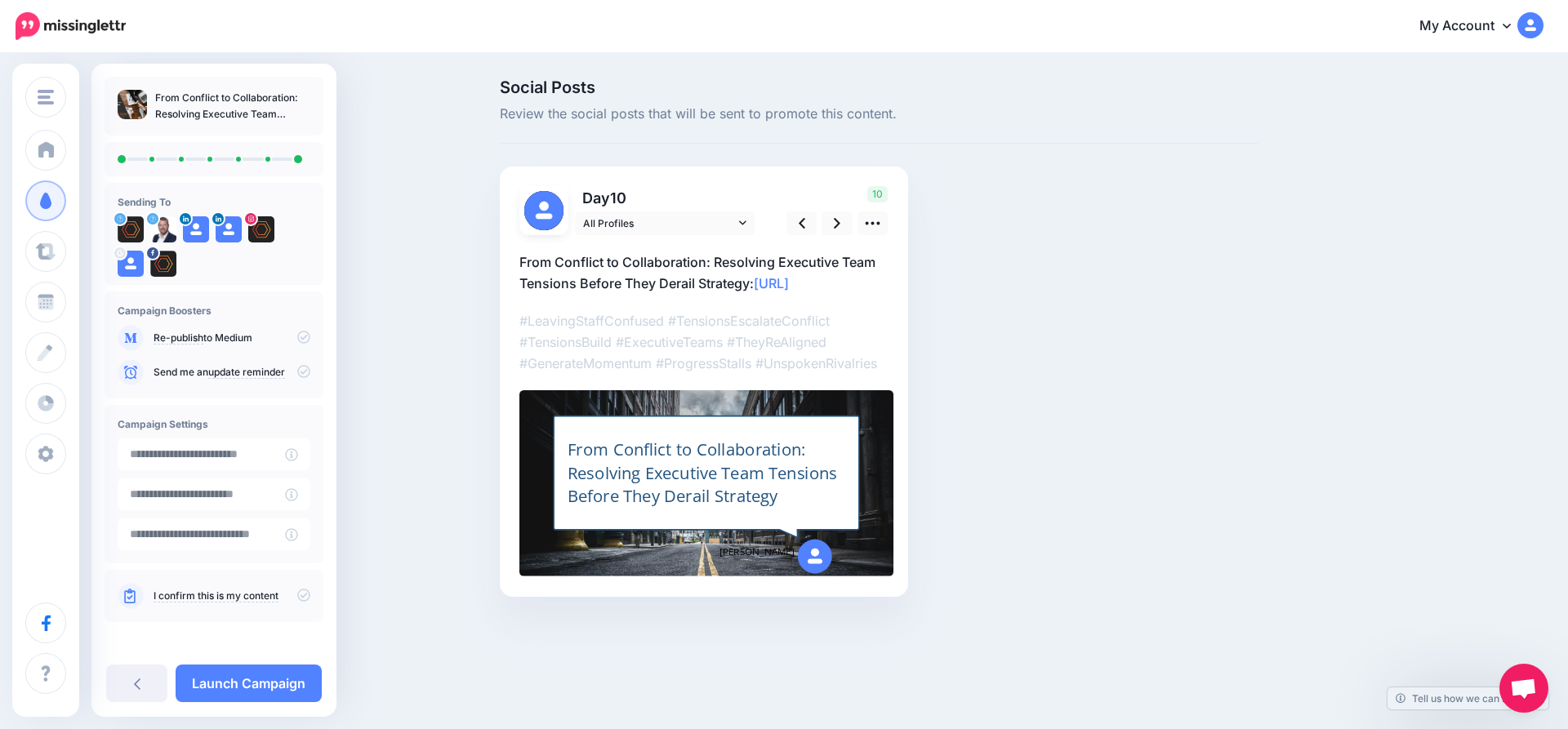
click at [297, 336] on icon at bounding box center [303, 336] width 13 height 13
click at [297, 594] on icon at bounding box center [303, 594] width 13 height 13
click at [265, 676] on link "Launch Campaign" at bounding box center [249, 684] width 146 height 37
